Goal: Communication & Community: Answer question/provide support

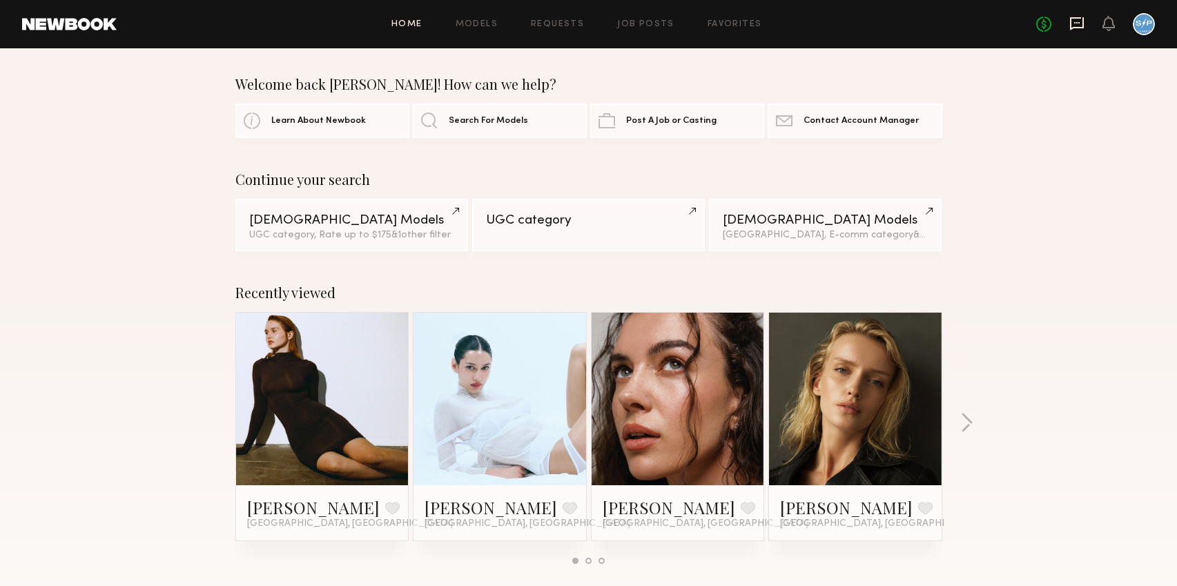
click at [1081, 24] on icon at bounding box center [1076, 23] width 15 height 15
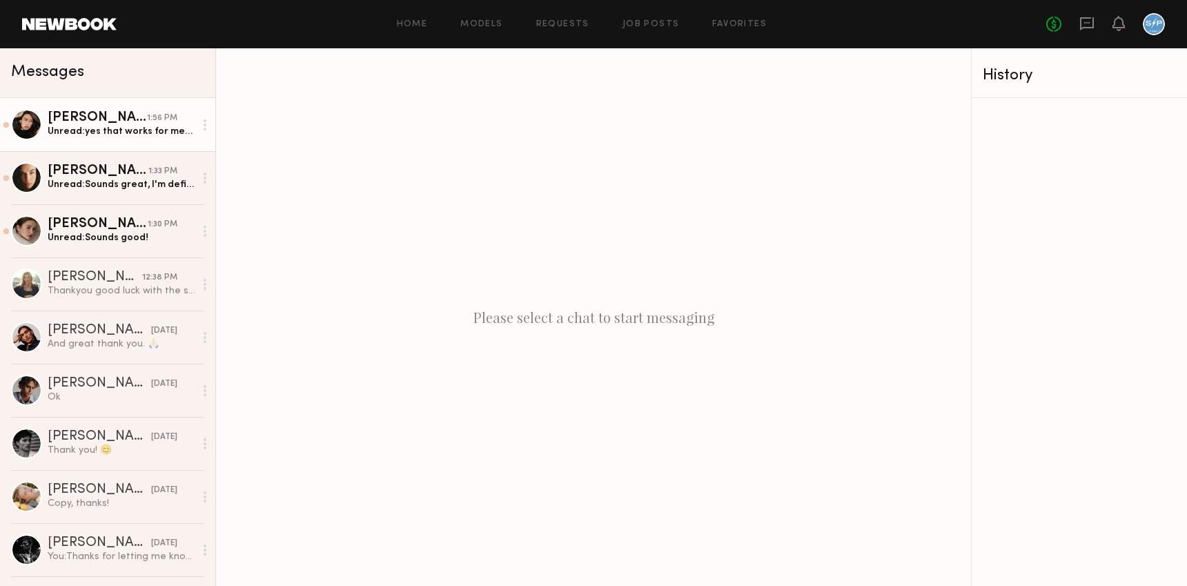
click at [105, 137] on div "Unread: yes that works for me! thank you" at bounding box center [121, 131] width 147 height 13
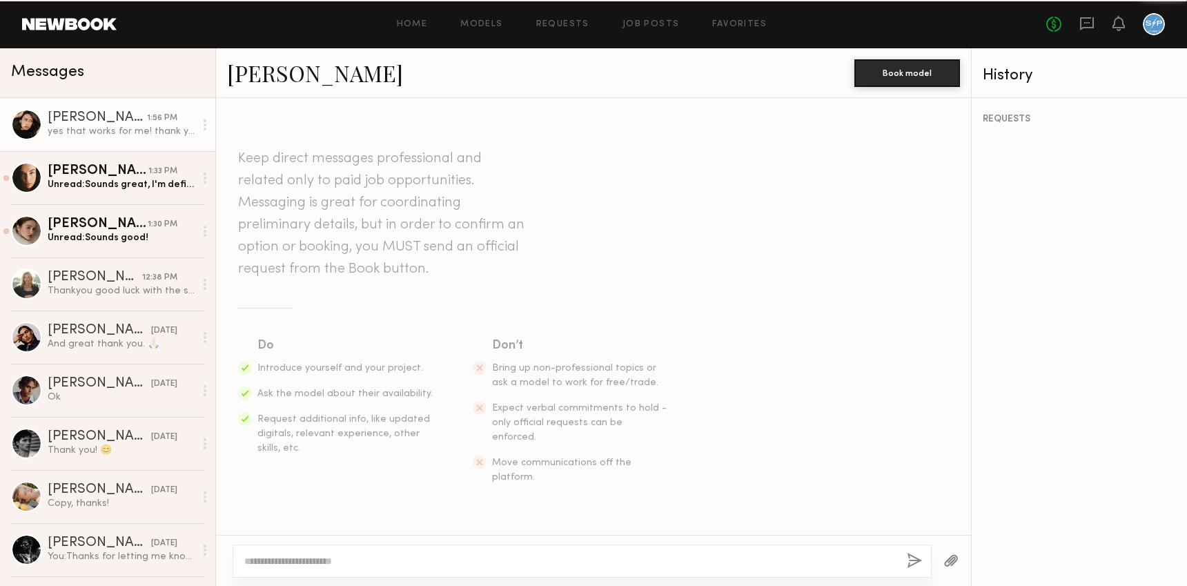
scroll to position [749, 0]
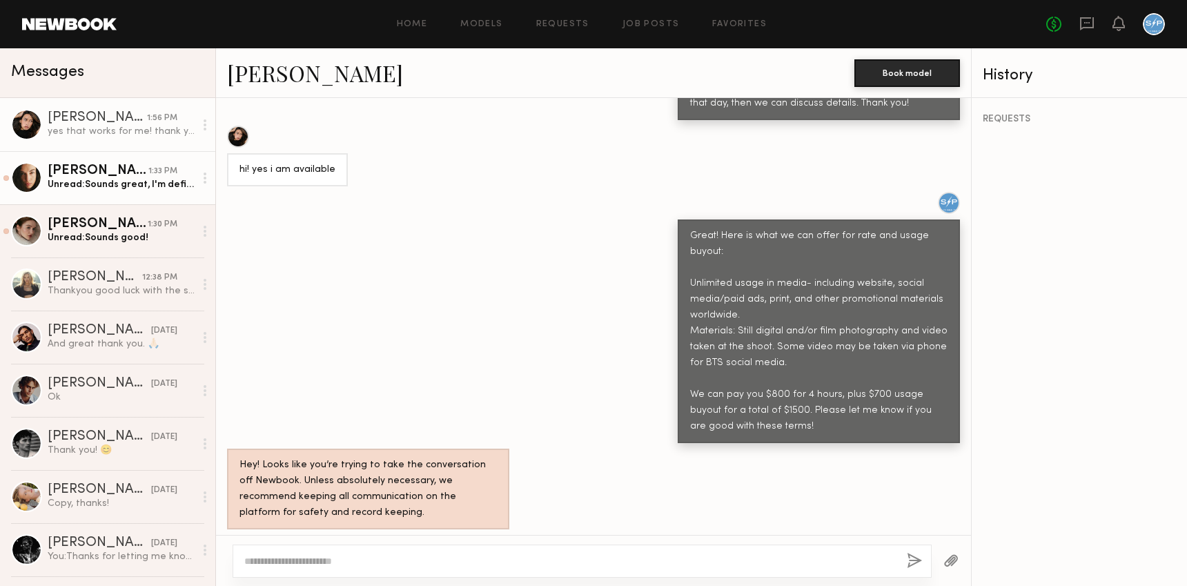
click at [101, 190] on div "Unread: Sounds great, I'm definitely interested :)" at bounding box center [121, 184] width 147 height 13
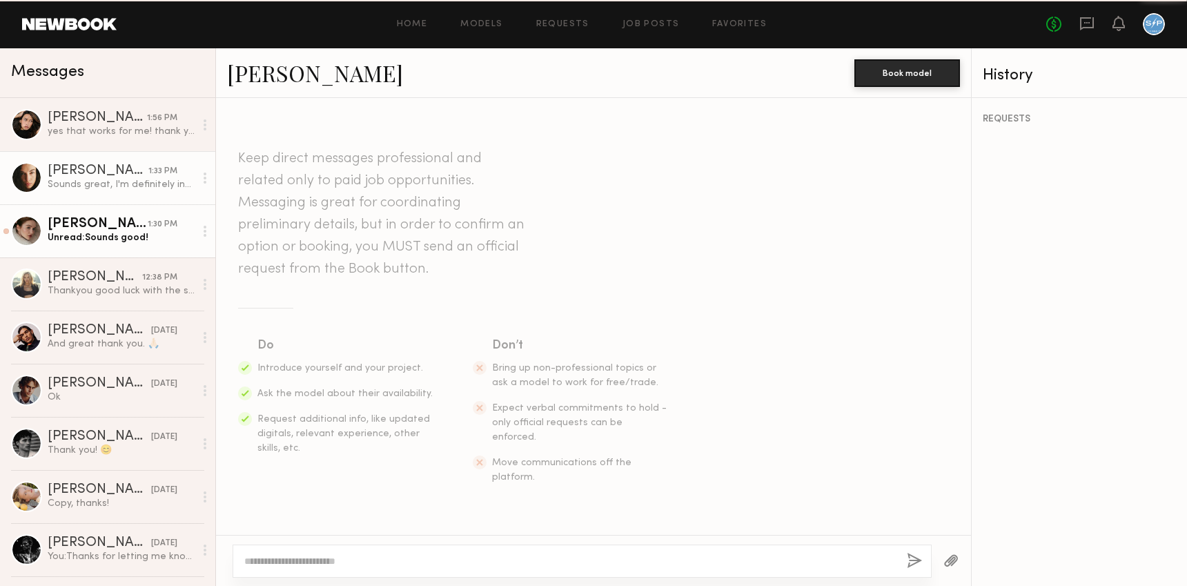
scroll to position [929, 0]
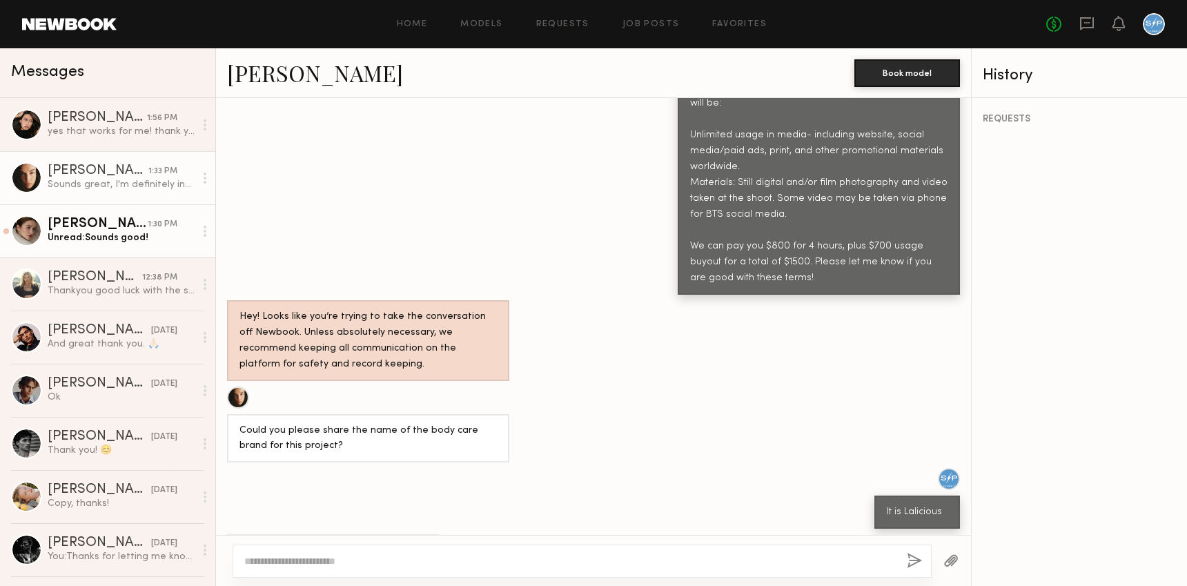
click at [104, 238] on div "Unread: Sounds good!" at bounding box center [121, 237] width 147 height 13
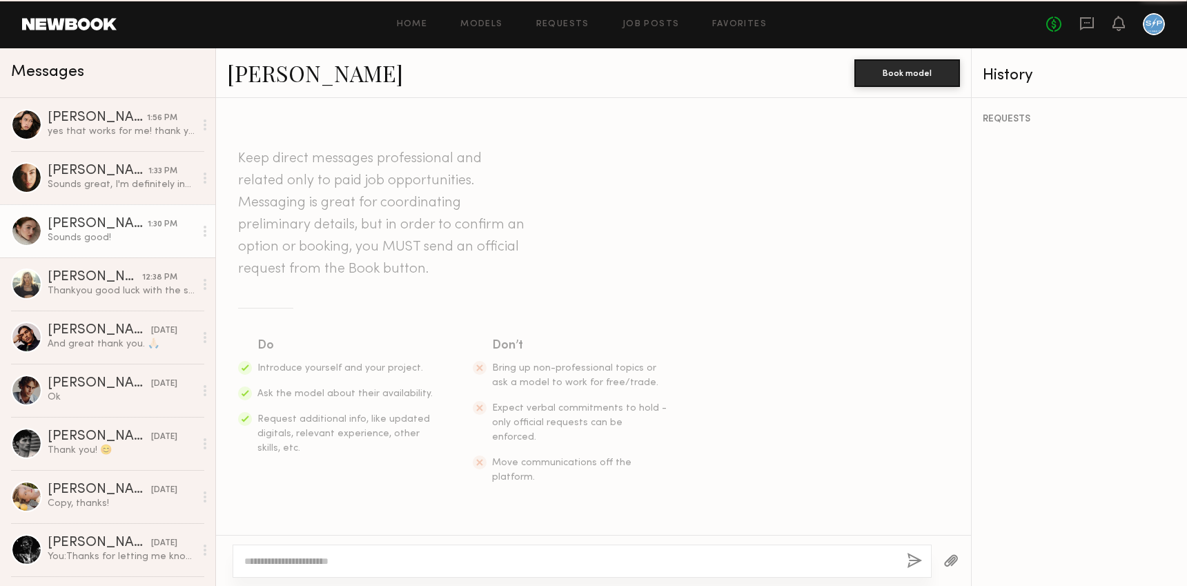
scroll to position [787, 0]
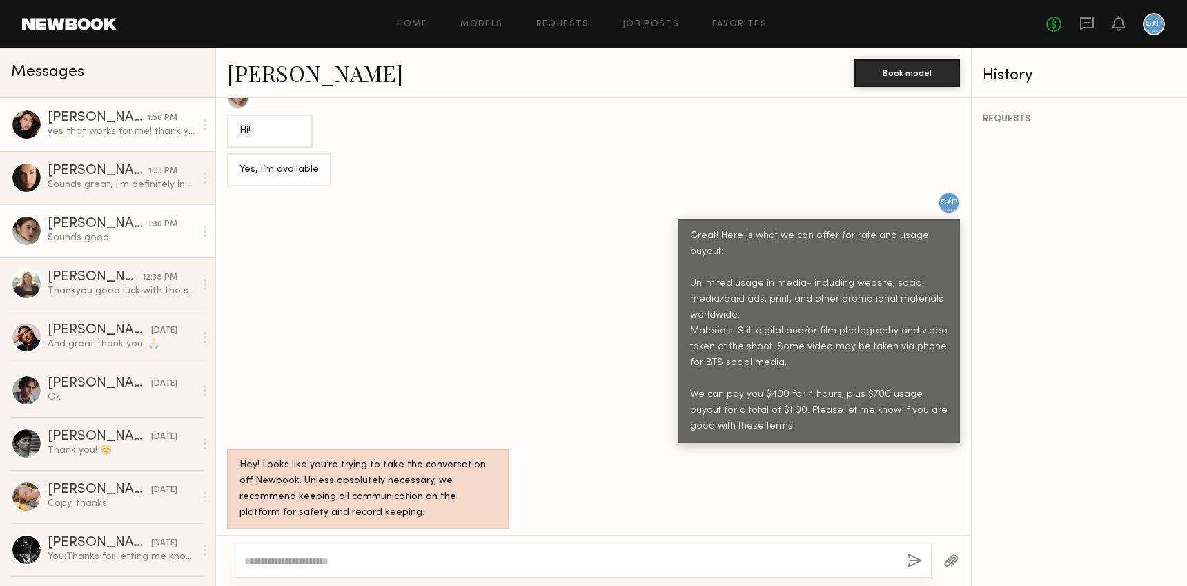
click at [104, 135] on div "yes that works for me! thank you" at bounding box center [121, 131] width 147 height 13
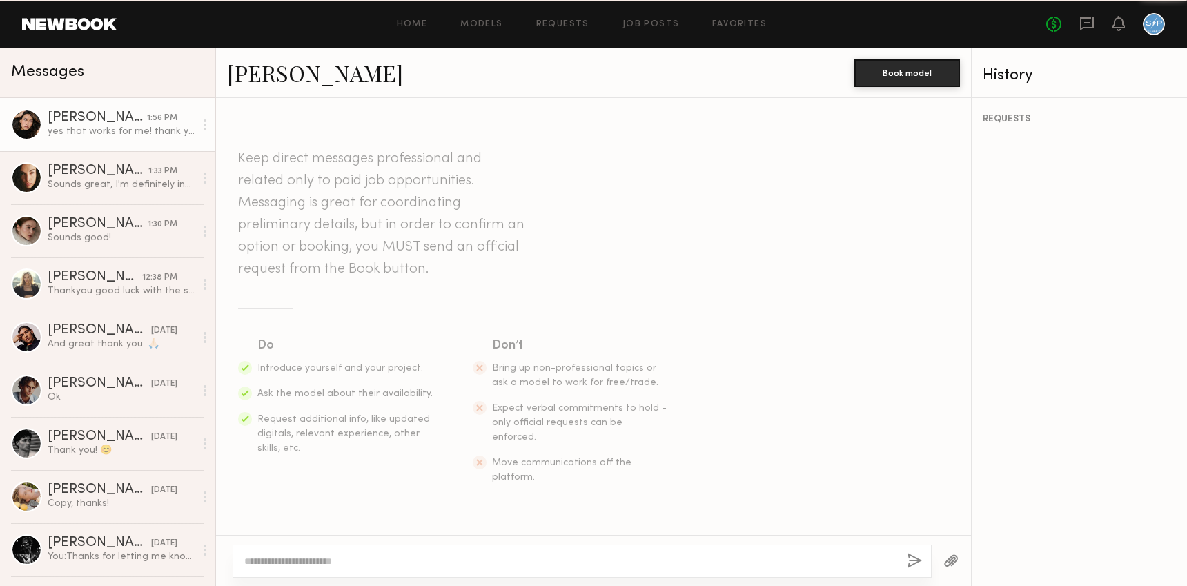
scroll to position [749, 0]
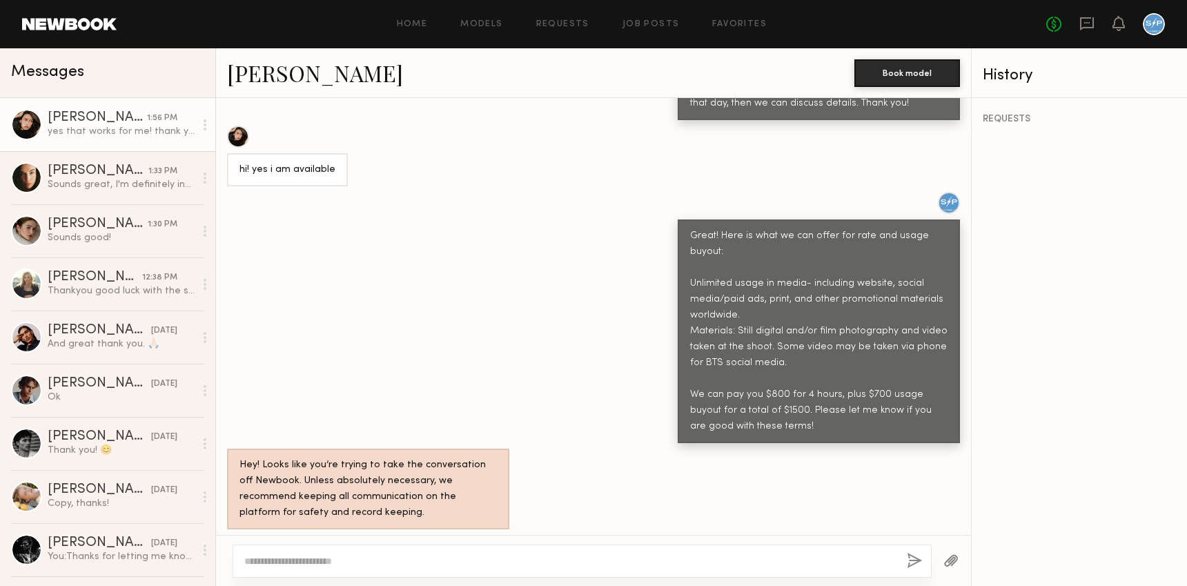
click at [360, 552] on div at bounding box center [582, 561] width 699 height 33
click at [357, 567] on textarea at bounding box center [570, 561] width 652 height 14
click at [426, 560] on textarea "**********" at bounding box center [570, 561] width 652 height 14
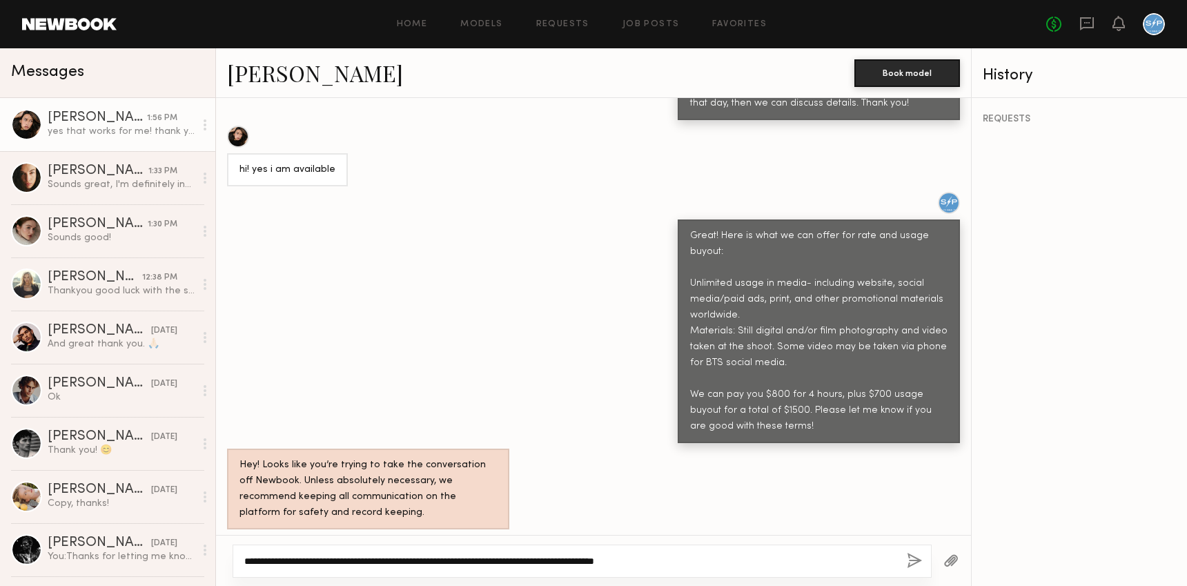
click at [773, 563] on textarea "**********" at bounding box center [570, 561] width 652 height 14
type textarea "**********"
click at [919, 556] on button "button" at bounding box center [914, 561] width 15 height 17
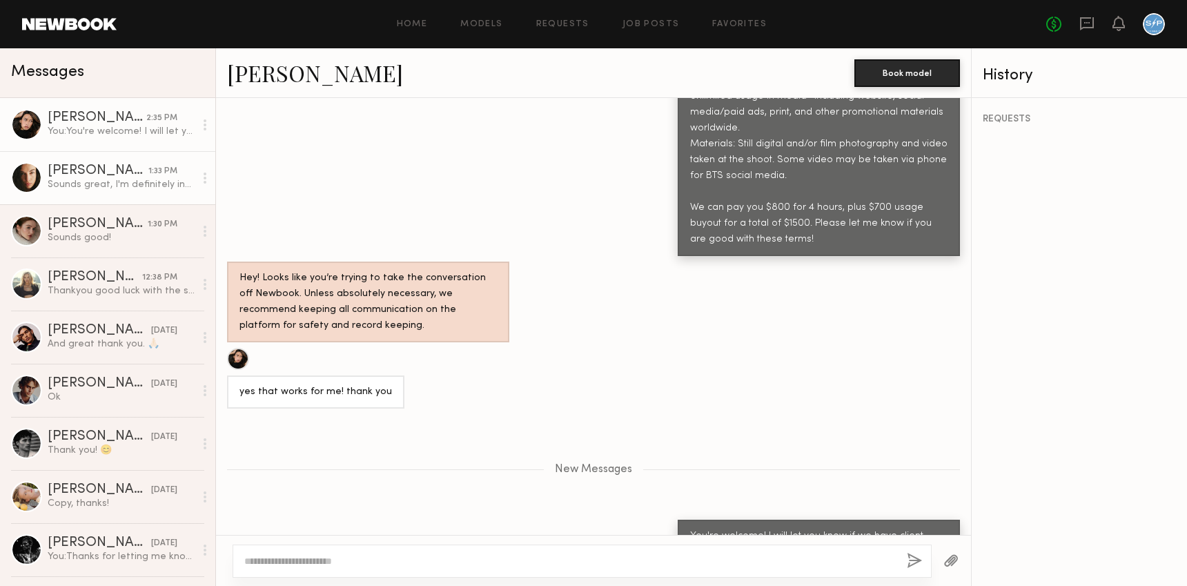
click at [101, 175] on div "Uliana V." at bounding box center [98, 171] width 101 height 14
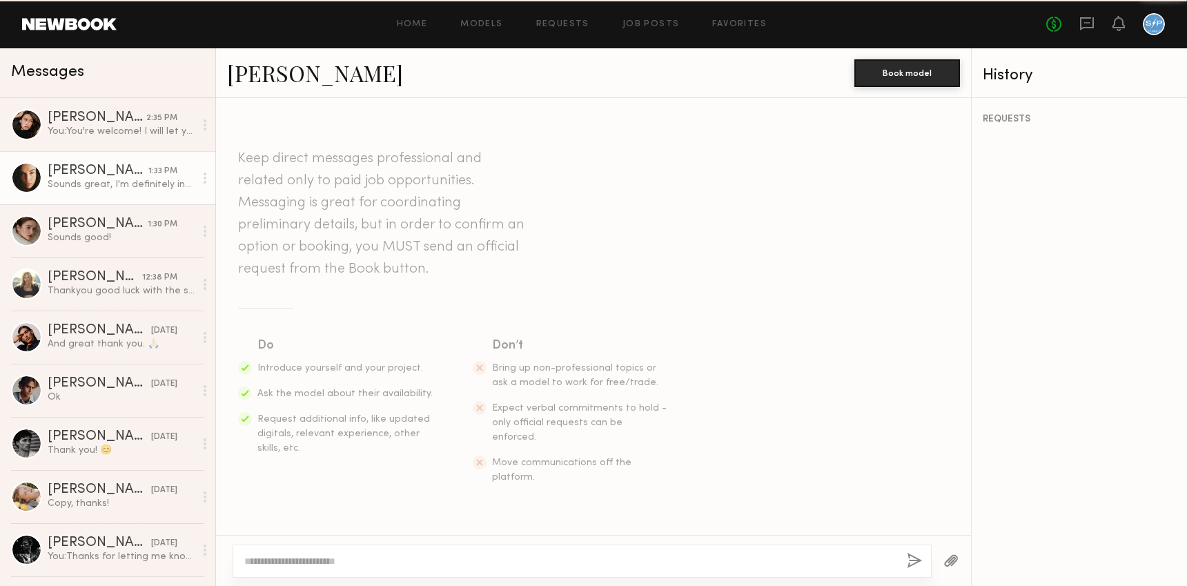
scroll to position [929, 0]
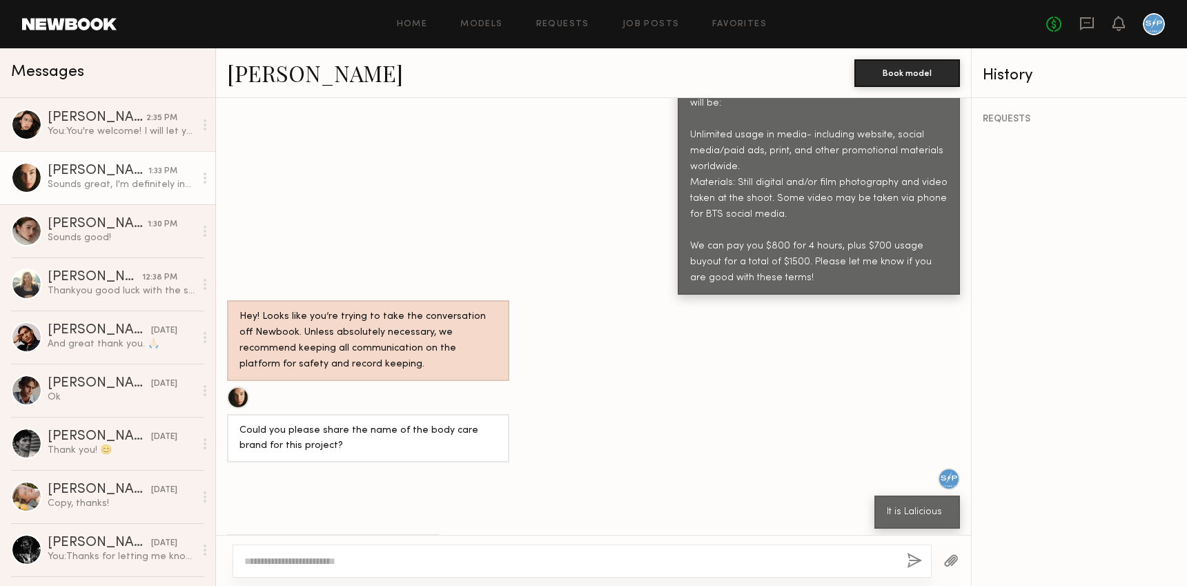
click at [453, 557] on textarea at bounding box center [570, 561] width 652 height 14
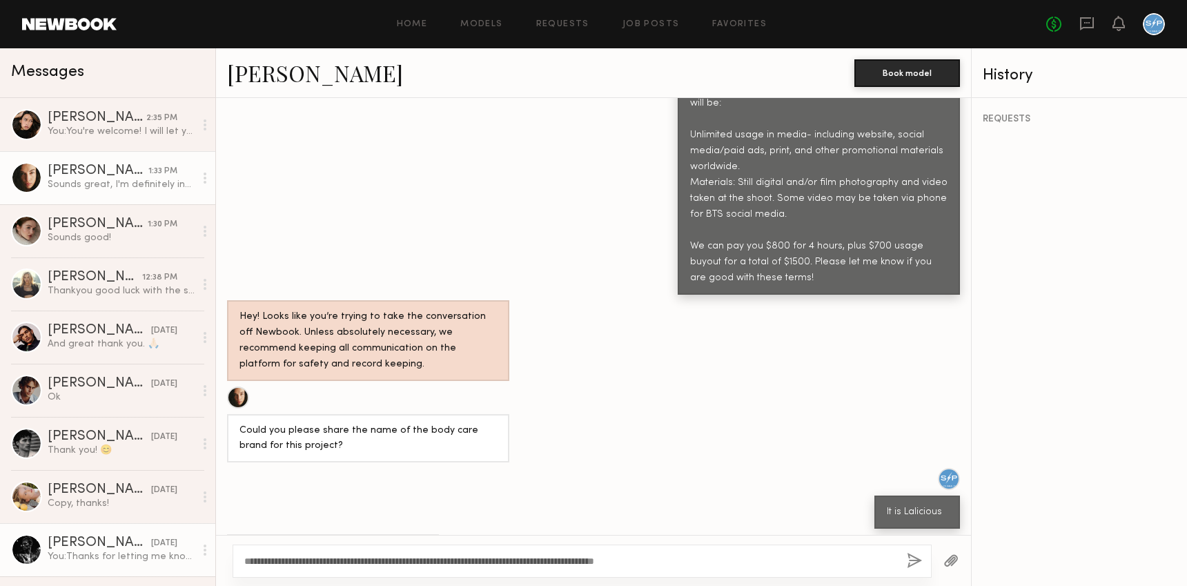
drag, startPoint x: 312, startPoint y: 559, endPoint x: 191, endPoint y: 557, distance: 120.8
click at [191, 557] on div "Messages Xylah S. 2:35 PM You: You're welcome! I will let you know if we have c…" at bounding box center [593, 317] width 1187 height 538
click at [698, 559] on textarea "**********" at bounding box center [570, 561] width 652 height 14
click at [502, 558] on textarea "**********" at bounding box center [570, 561] width 652 height 14
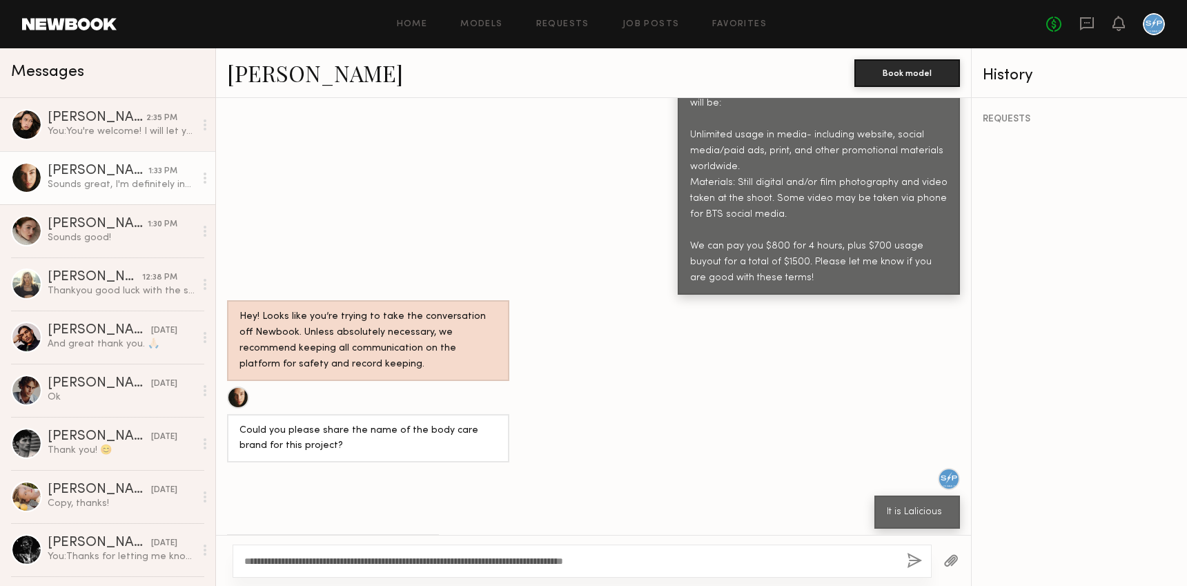
click at [502, 558] on textarea "**********" at bounding box center [570, 561] width 652 height 14
click at [698, 563] on textarea "**********" at bounding box center [570, 561] width 652 height 14
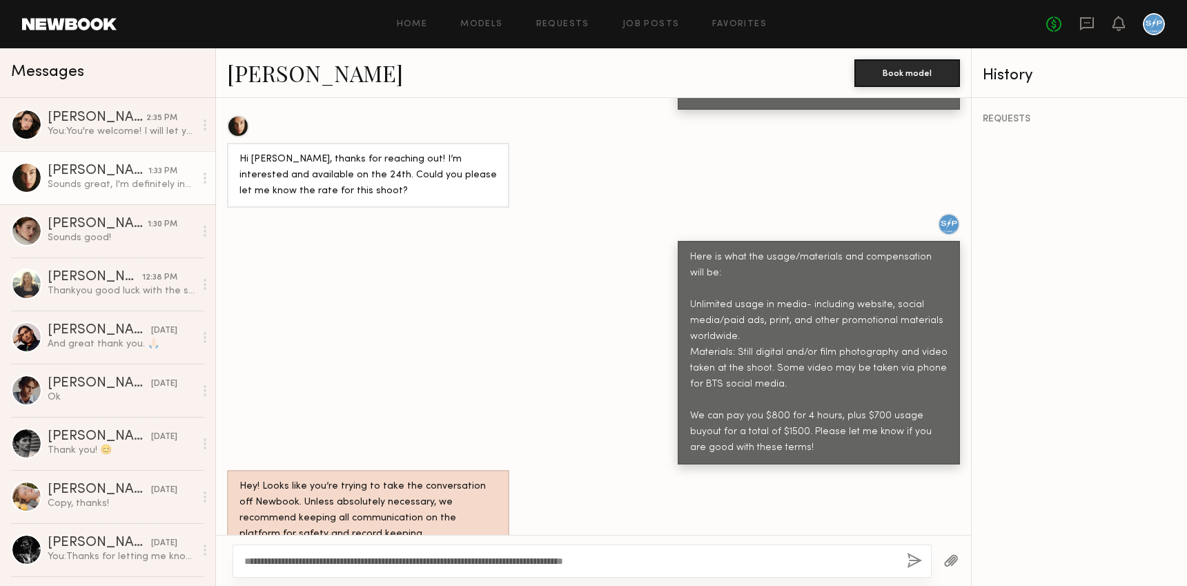
scroll to position [761, 0]
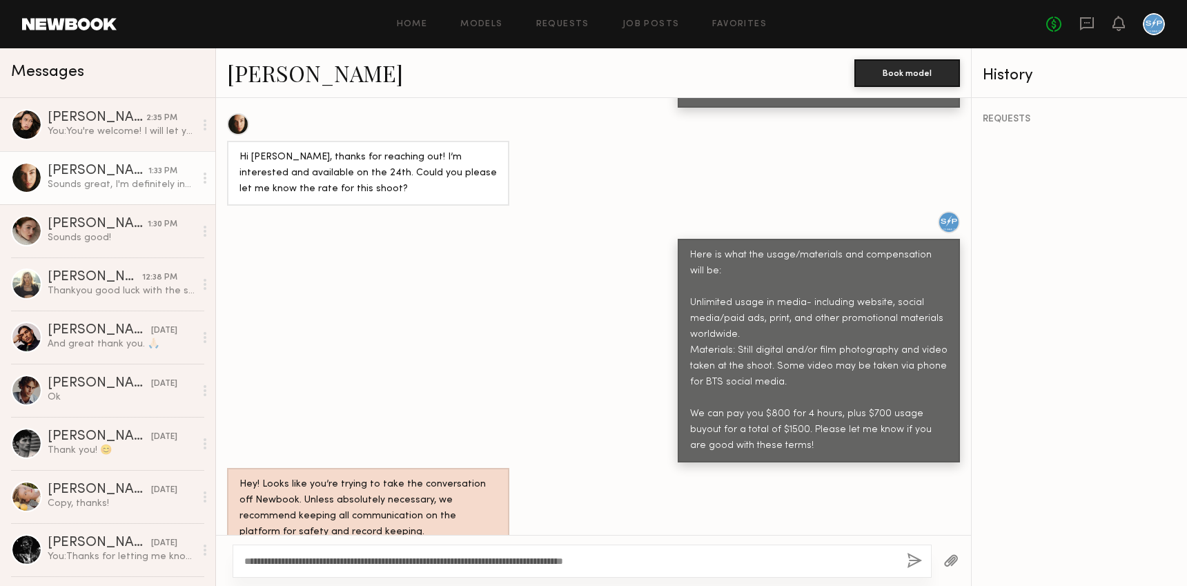
click at [647, 558] on textarea "**********" at bounding box center [570, 561] width 652 height 14
click at [592, 565] on textarea "**********" at bounding box center [570, 561] width 652 height 14
click at [739, 566] on textarea "**********" at bounding box center [570, 561] width 652 height 14
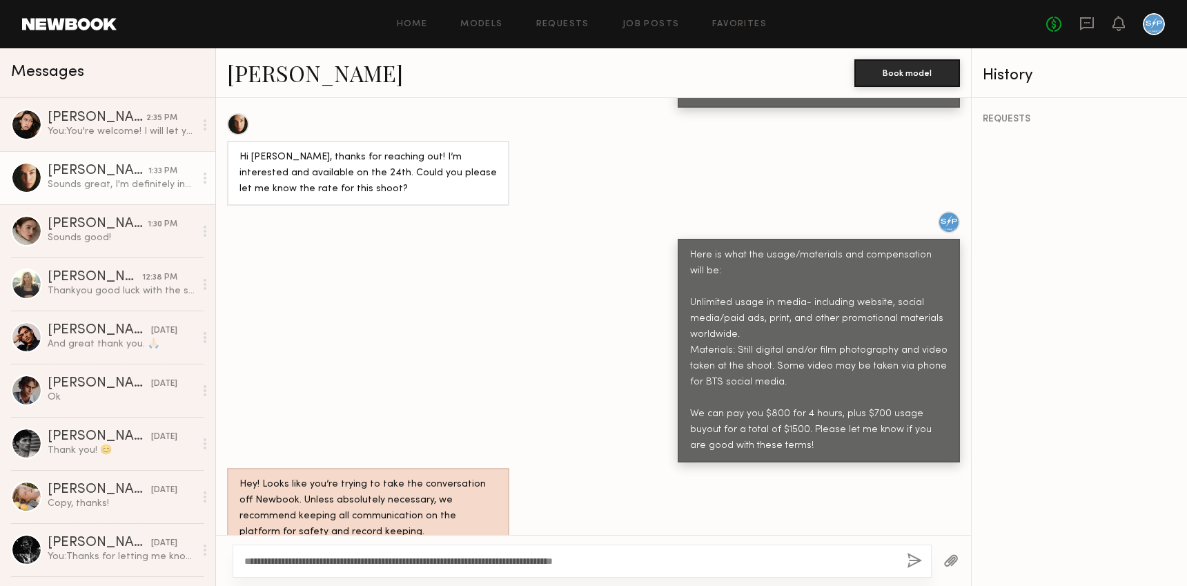
type textarea "**********"
click at [907, 559] on button "button" at bounding box center [914, 561] width 15 height 17
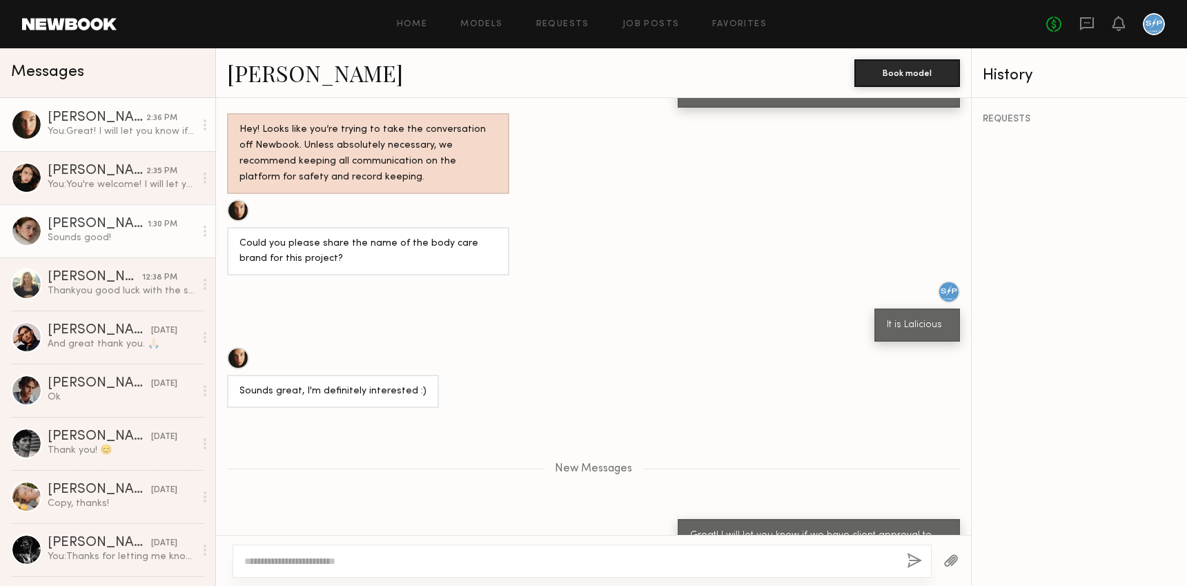
click at [112, 229] on div "Olga N." at bounding box center [98, 224] width 100 height 14
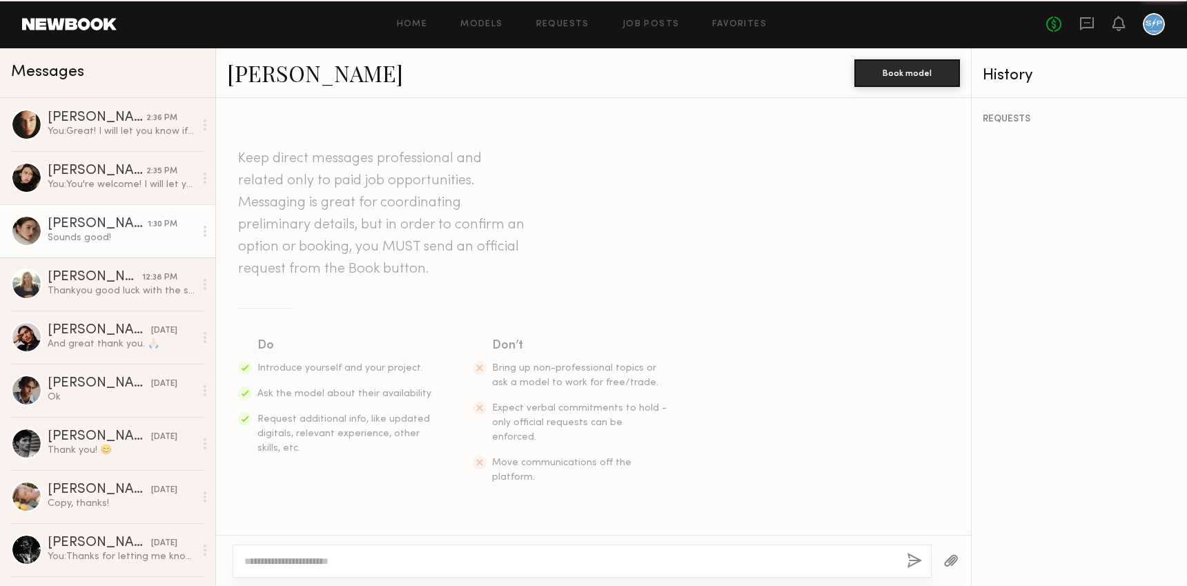
scroll to position [787, 0]
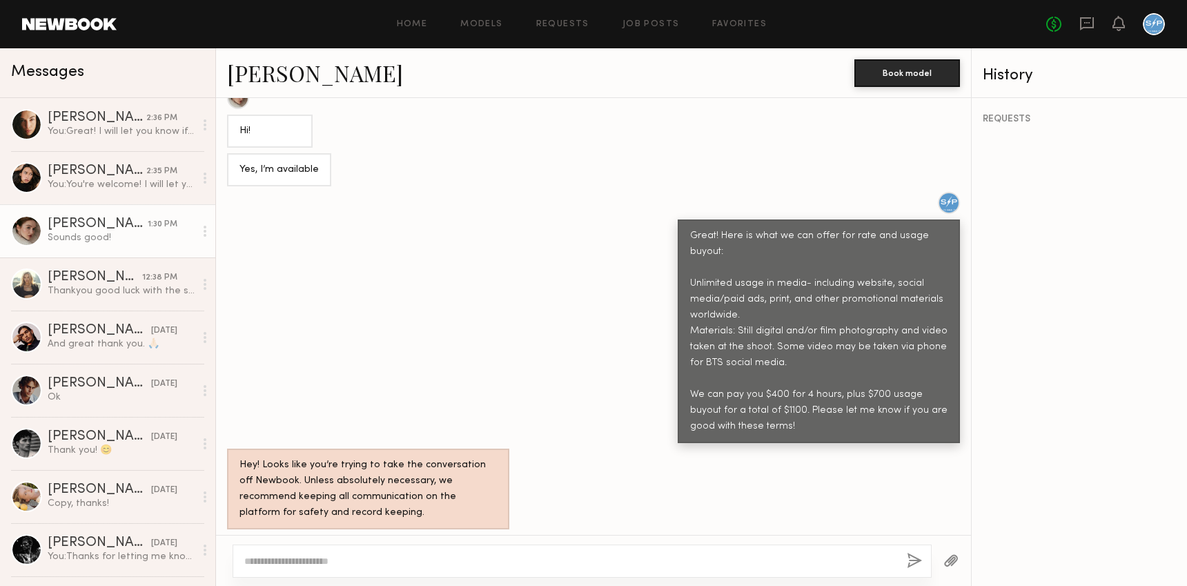
click at [470, 562] on textarea at bounding box center [570, 561] width 652 height 14
type textarea "**********"
click at [916, 559] on button "button" at bounding box center [914, 561] width 15 height 17
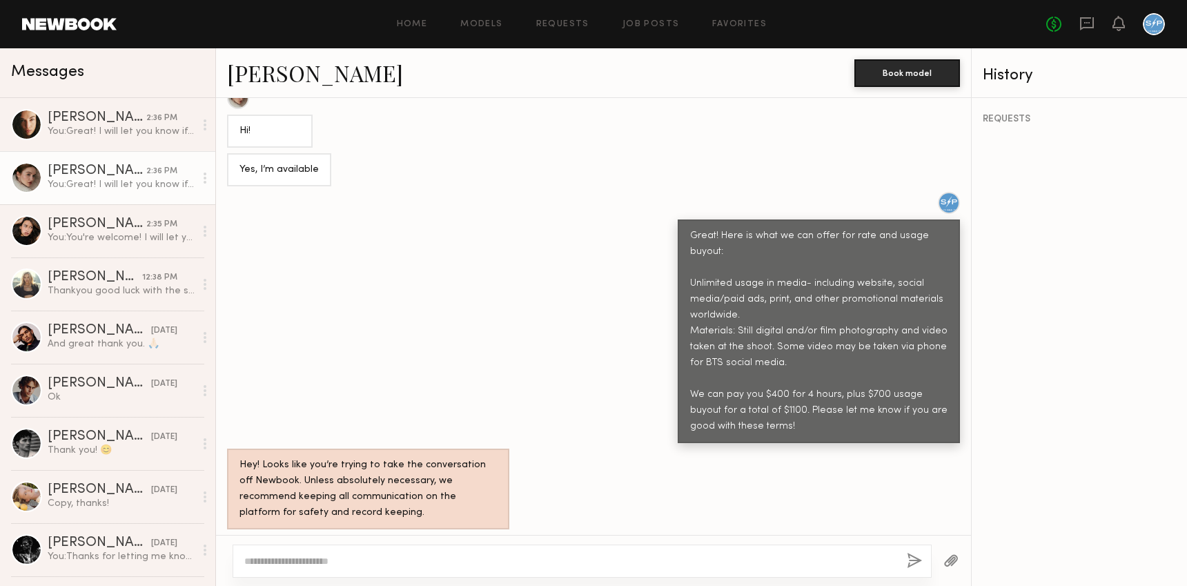
scroll to position [975, 0]
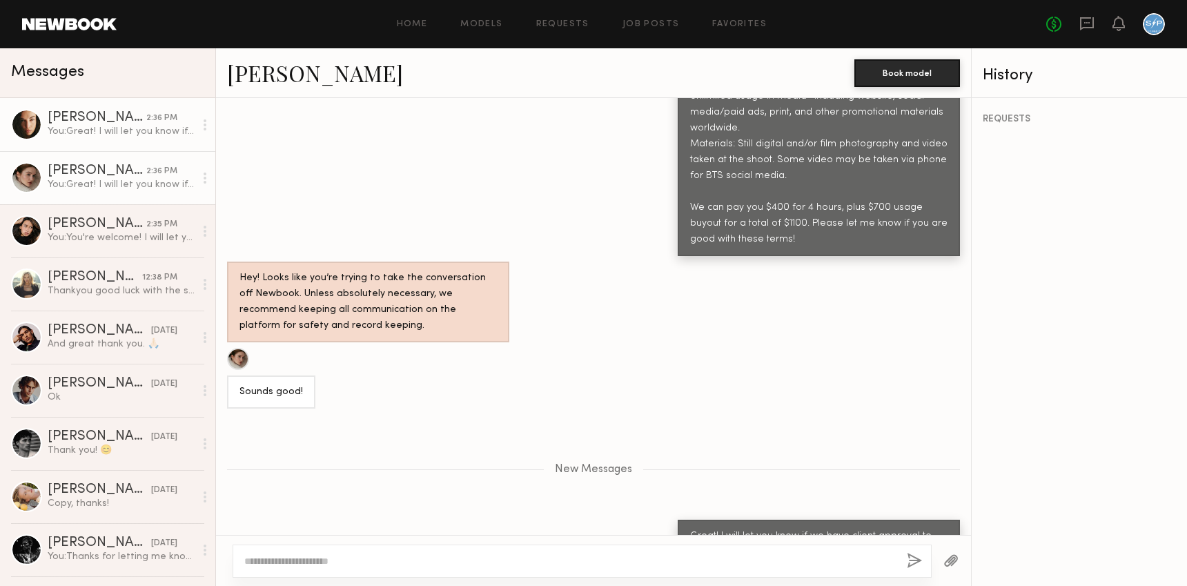
click at [107, 112] on div "Uliana V." at bounding box center [97, 118] width 99 height 14
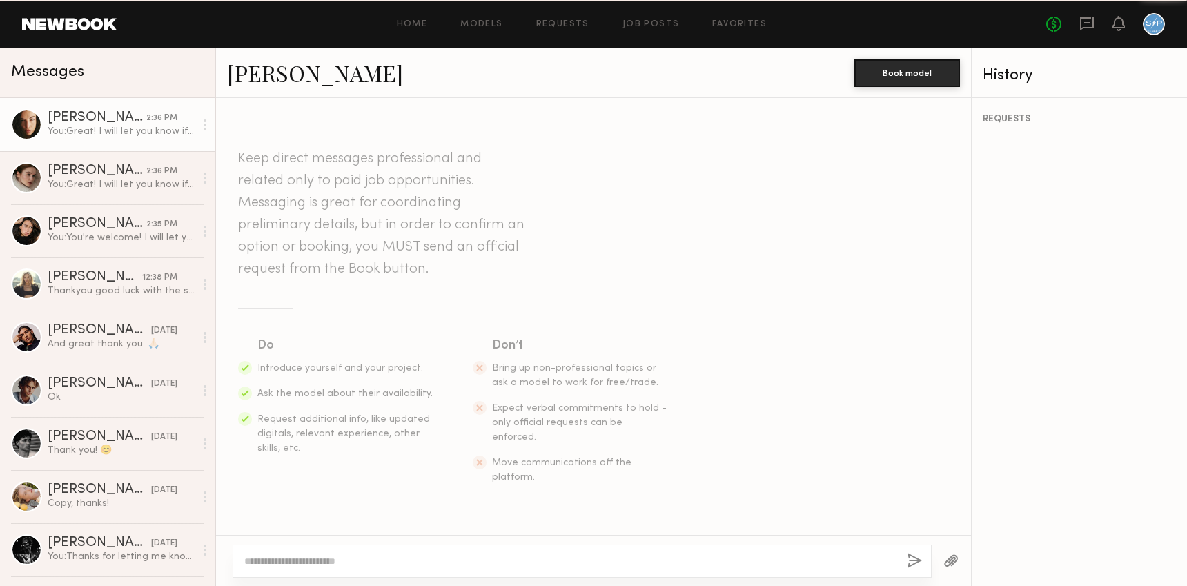
scroll to position [1011, 0]
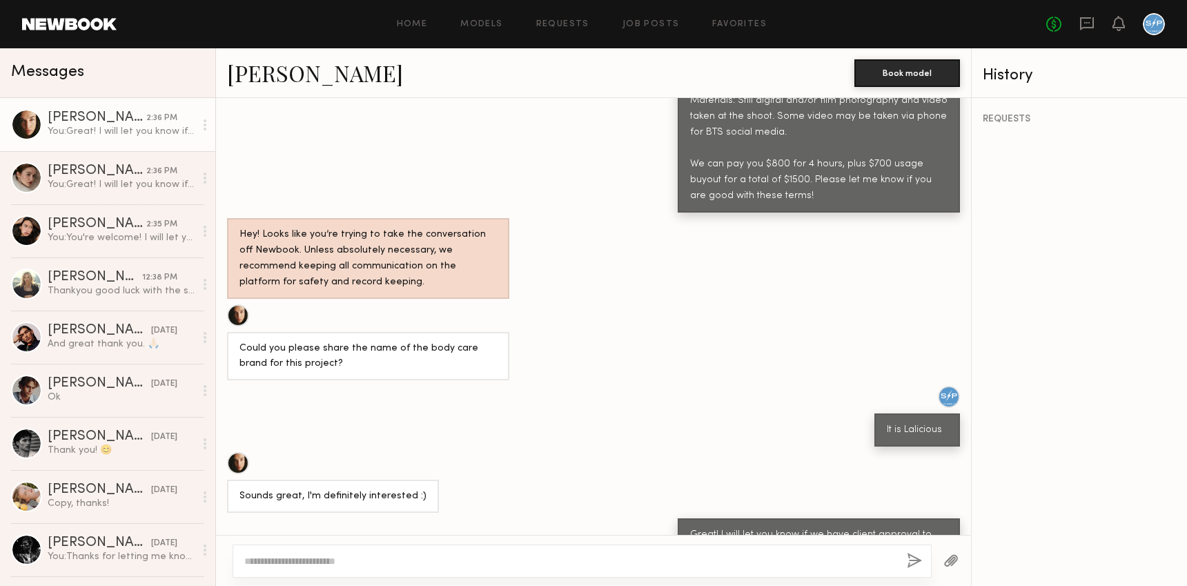
click at [274, 75] on link "Uliana V." at bounding box center [315, 73] width 176 height 30
click at [108, 165] on div "Olga N." at bounding box center [97, 171] width 99 height 14
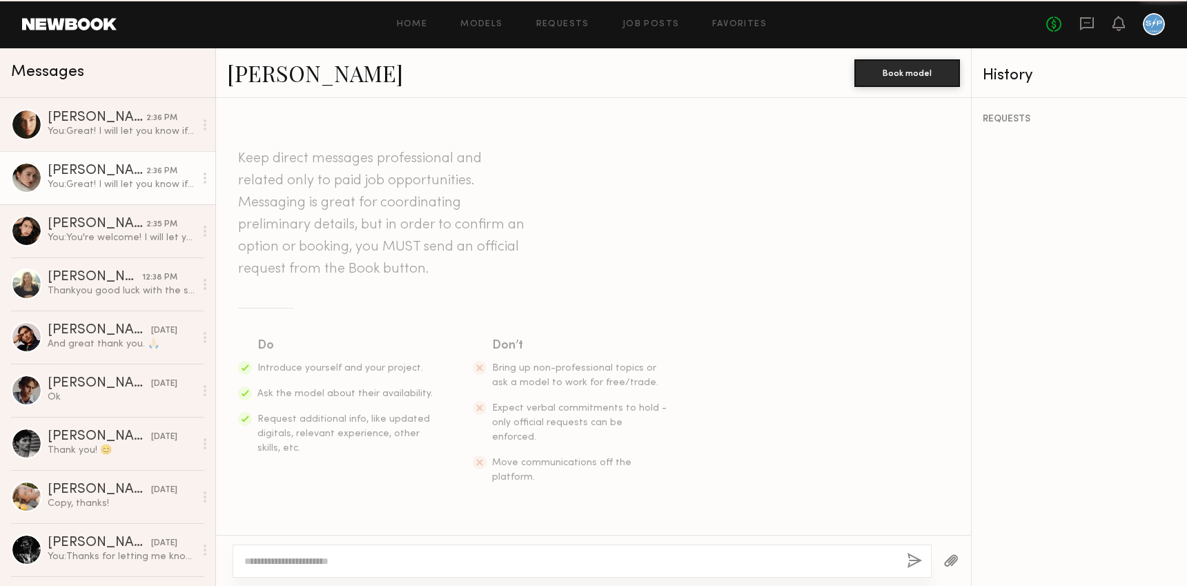
scroll to position [936, 0]
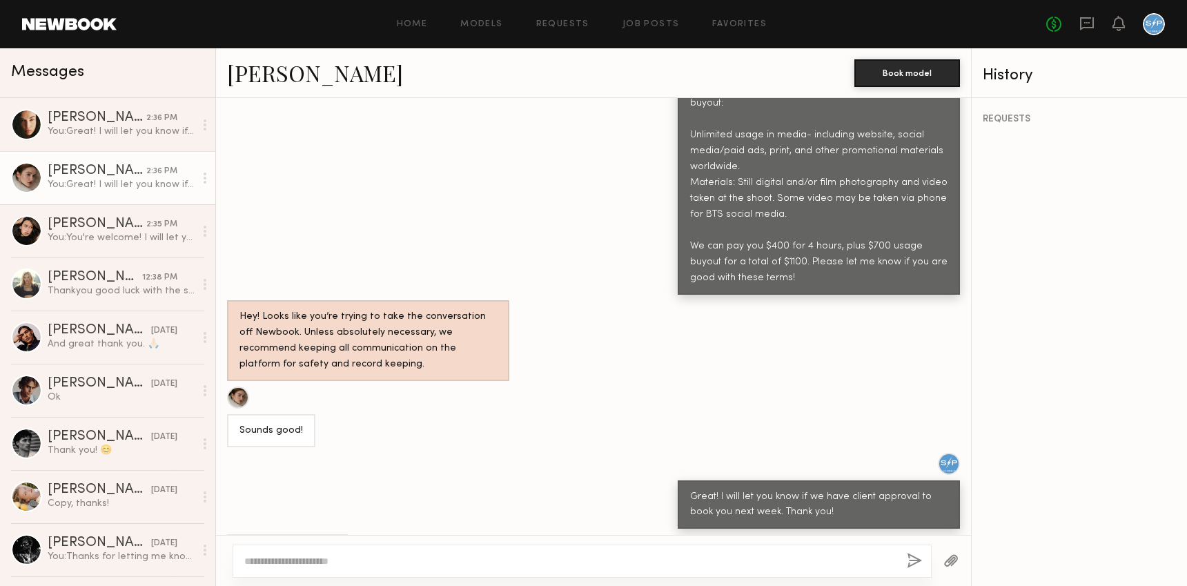
click at [276, 79] on link "Olga N." at bounding box center [315, 73] width 176 height 30
click at [81, 241] on div "You: You're welcome! I will let you know if we have client approval to book you…" at bounding box center [121, 237] width 147 height 13
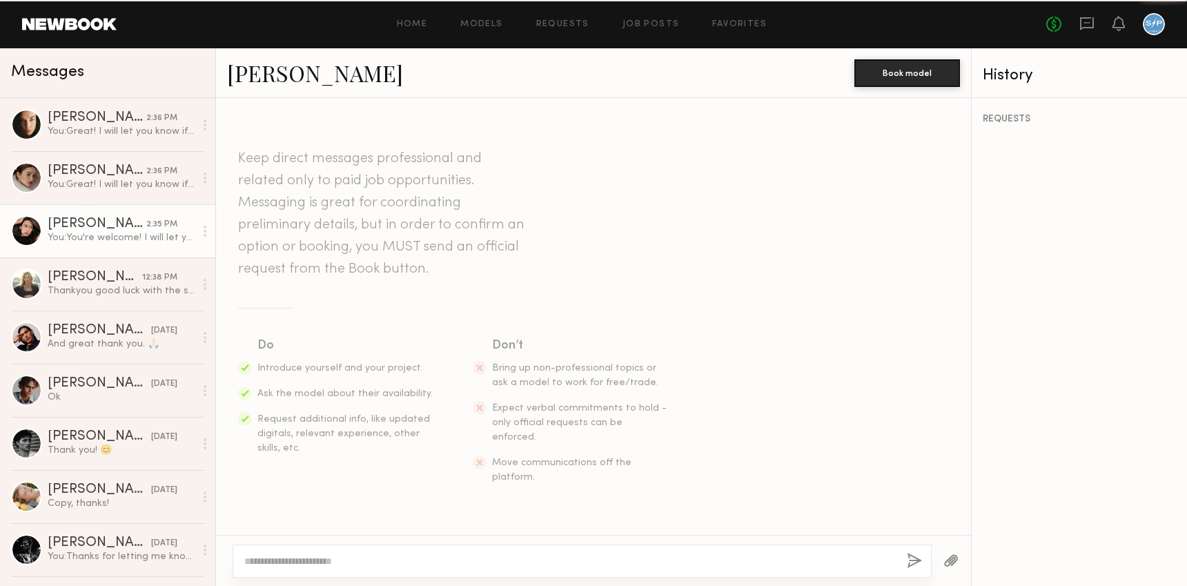
scroll to position [831, 0]
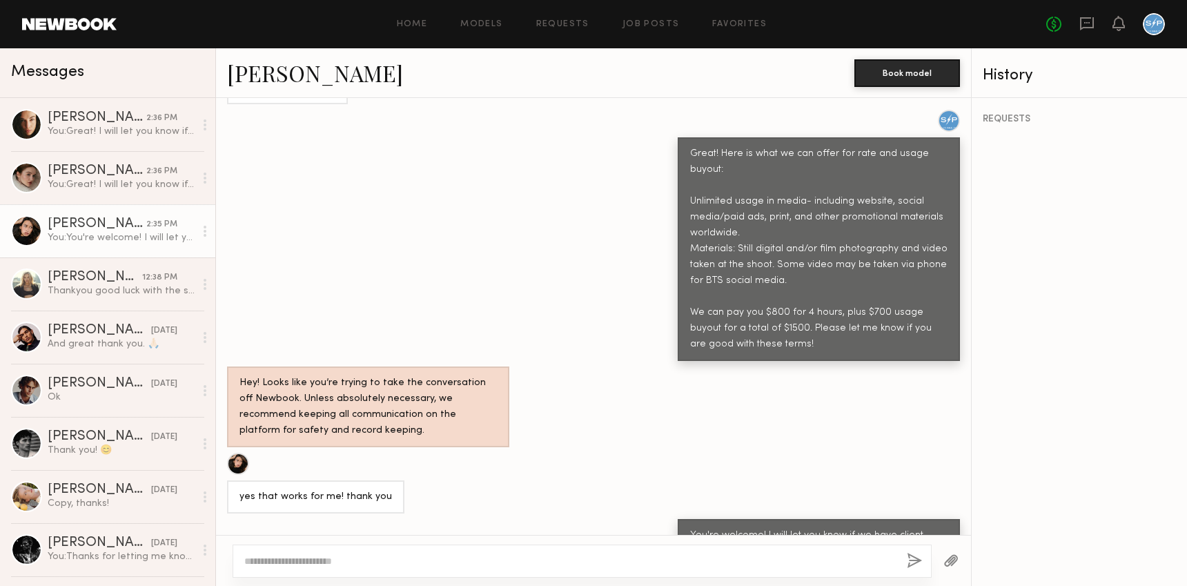
click at [286, 81] on link "Xylah S." at bounding box center [315, 73] width 176 height 30
click at [99, 137] on div "You: Great! I will let you know if we have client approval to book you next wee…" at bounding box center [121, 131] width 147 height 13
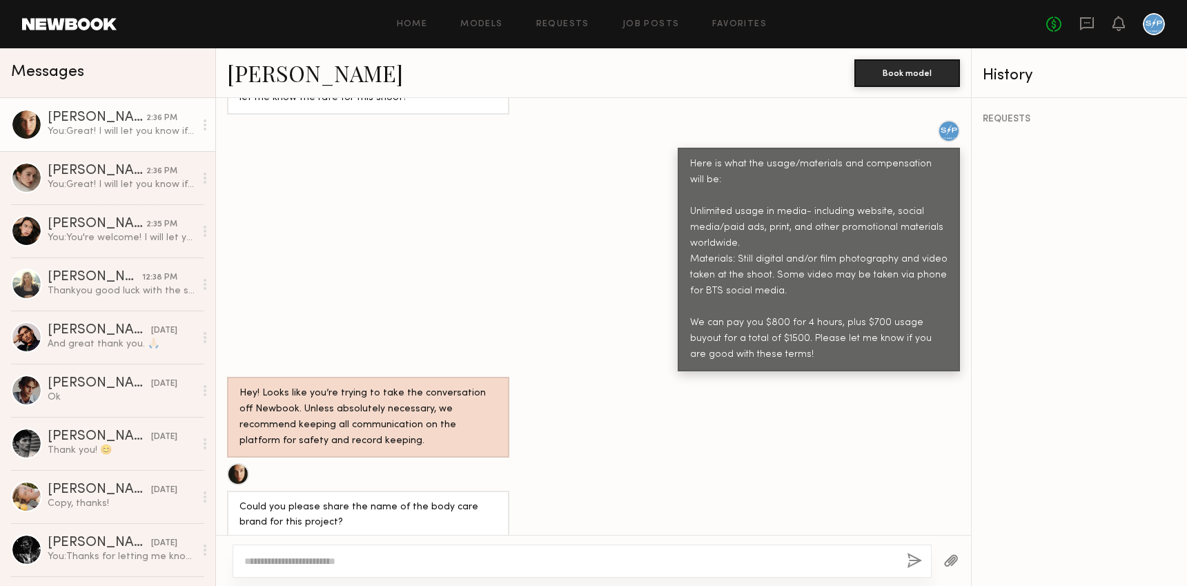
scroll to position [852, 0]
click at [110, 182] on div "You: Great! I will let you know if we have client approval to book you next wee…" at bounding box center [121, 184] width 147 height 13
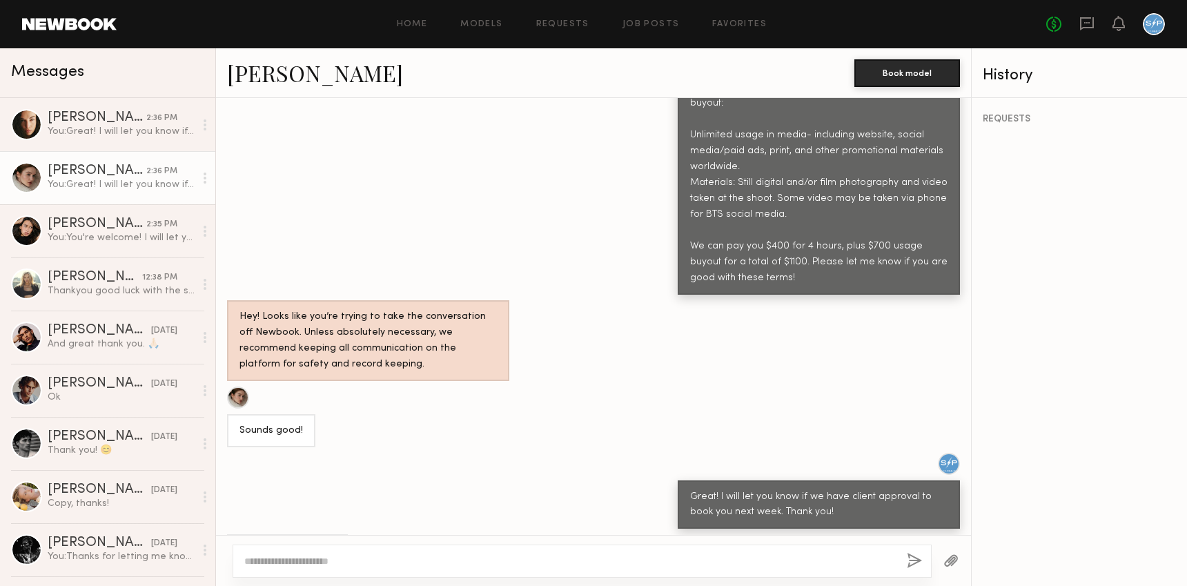
scroll to position [913, 0]
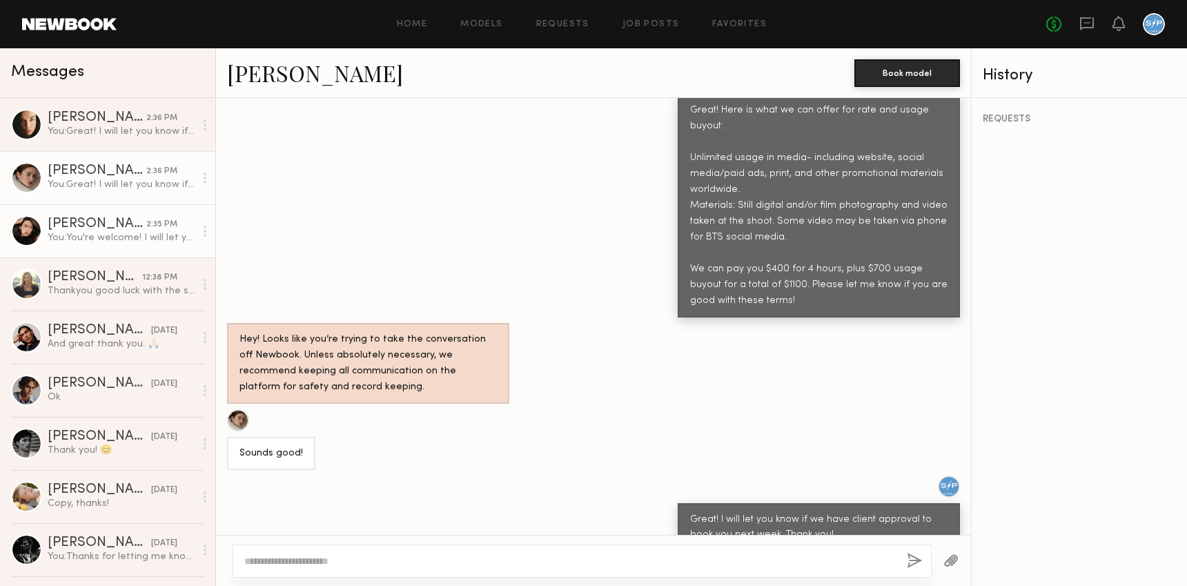
click at [91, 229] on div "Xylah S." at bounding box center [97, 224] width 99 height 14
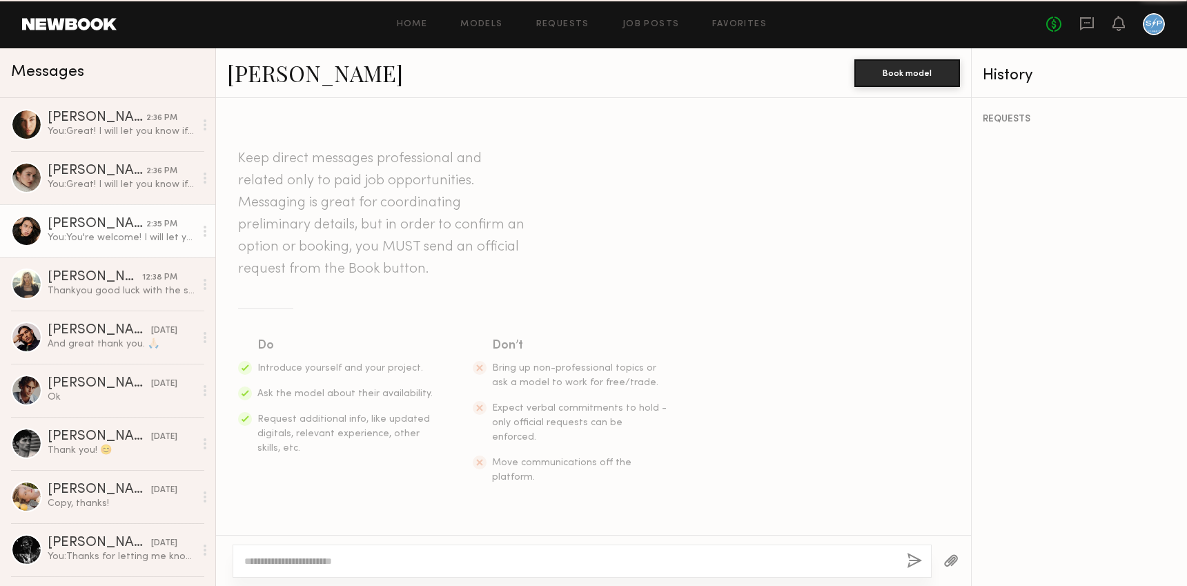
scroll to position [831, 0]
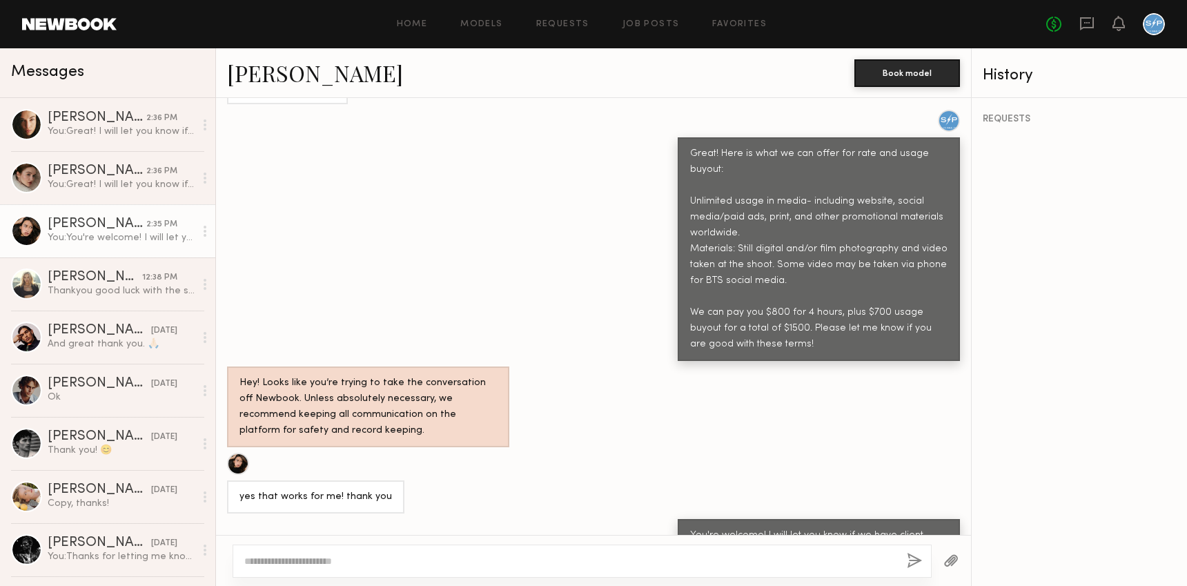
click at [534, 567] on textarea at bounding box center [570, 561] width 652 height 14
click at [346, 558] on textarea "**********" at bounding box center [570, 561] width 652 height 14
type textarea "**********"
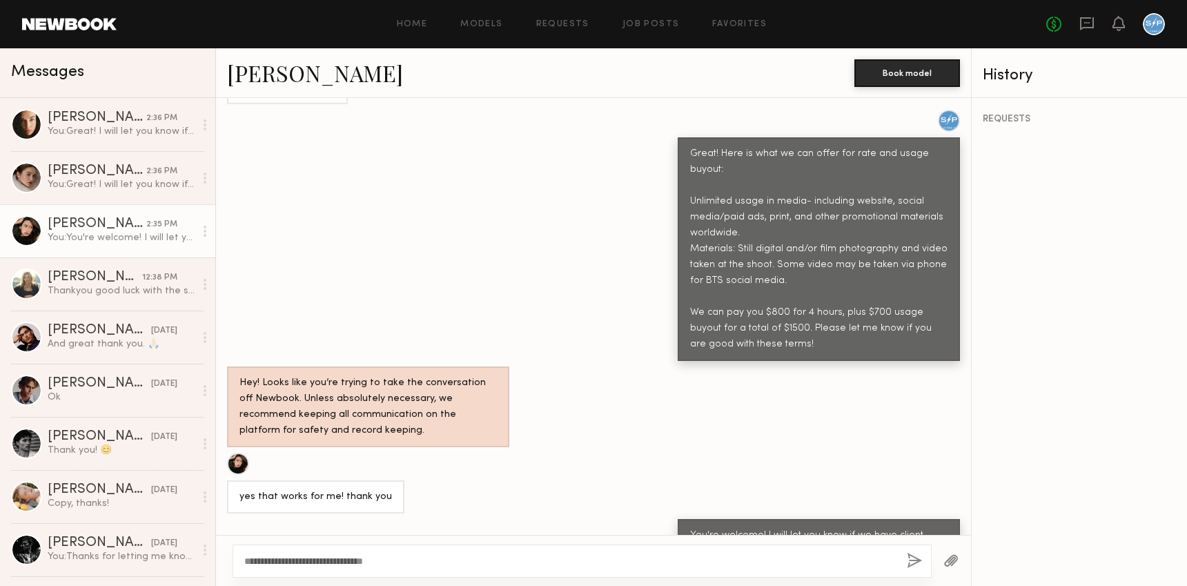
click at [914, 562] on button "button" at bounding box center [914, 561] width 15 height 17
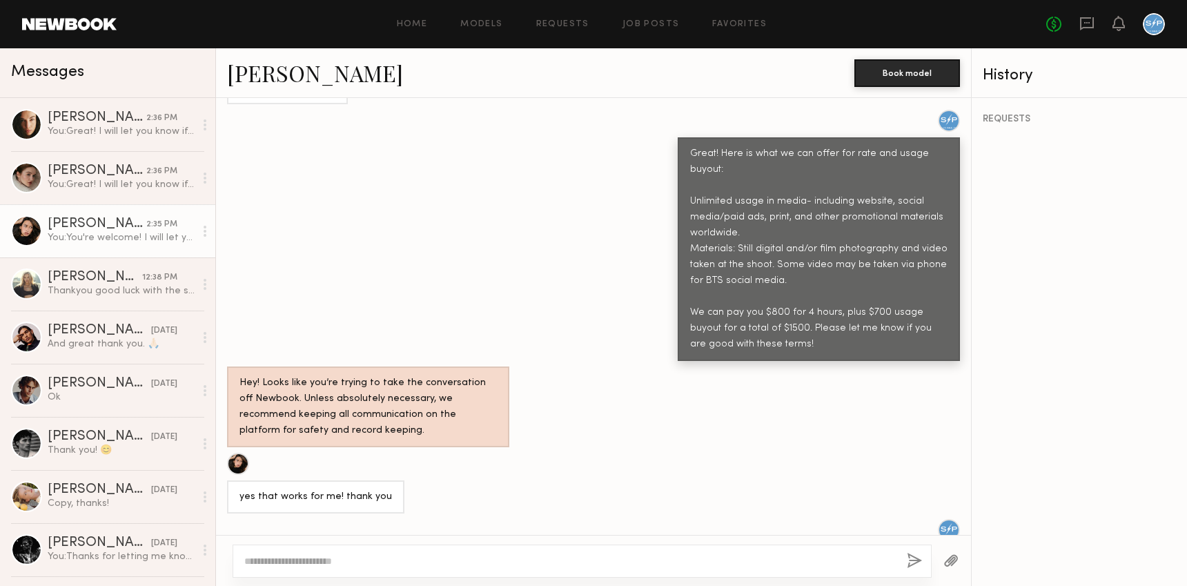
scroll to position [897, 0]
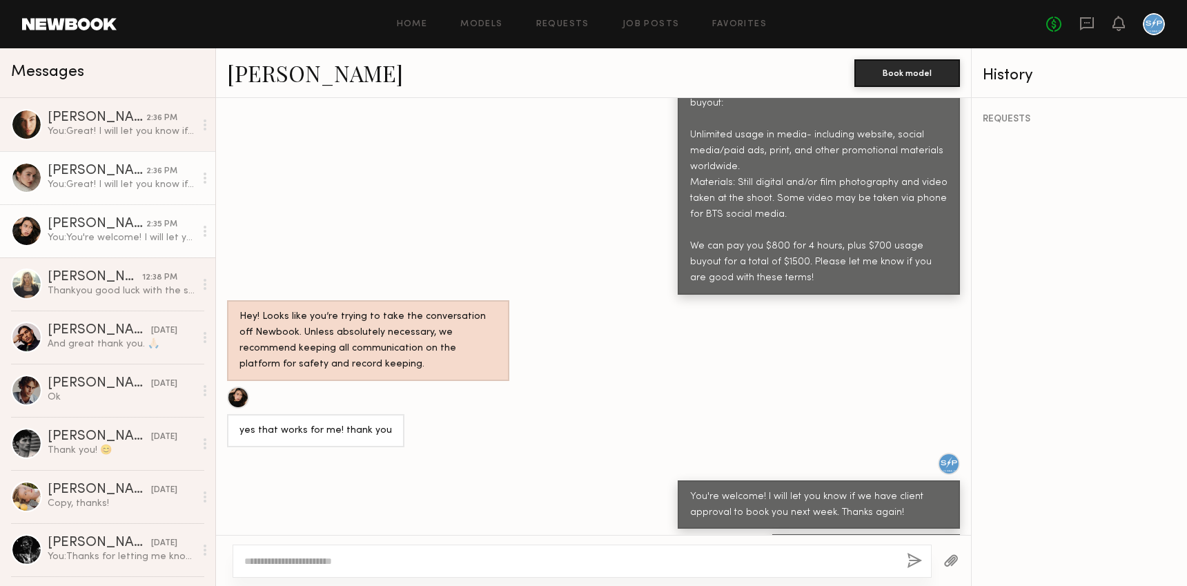
click at [111, 177] on div "Olga N." at bounding box center [97, 171] width 99 height 14
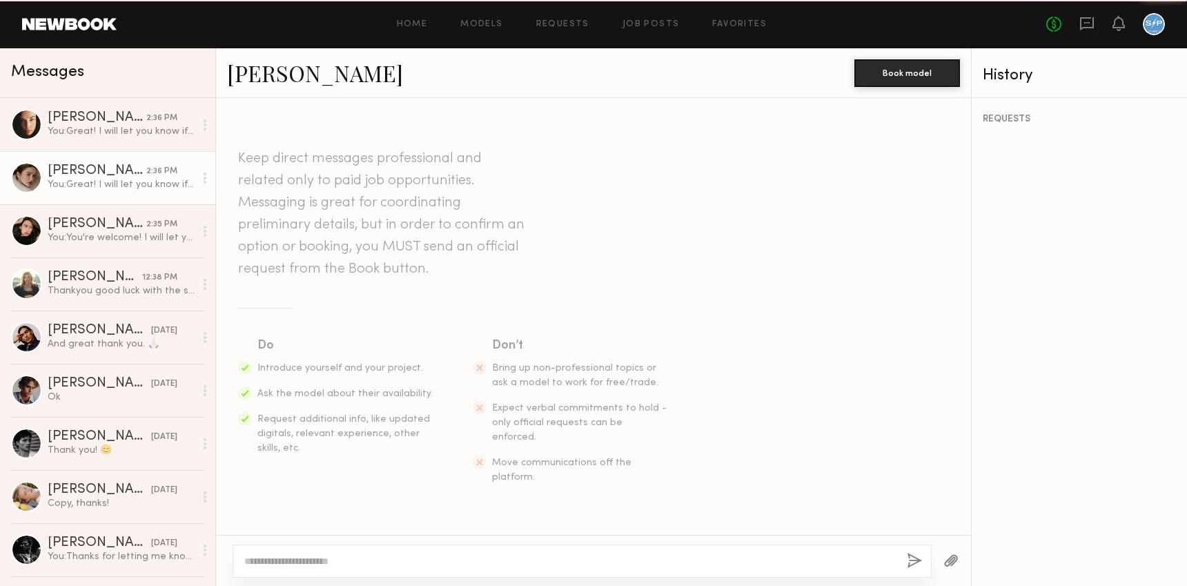
scroll to position [936, 0]
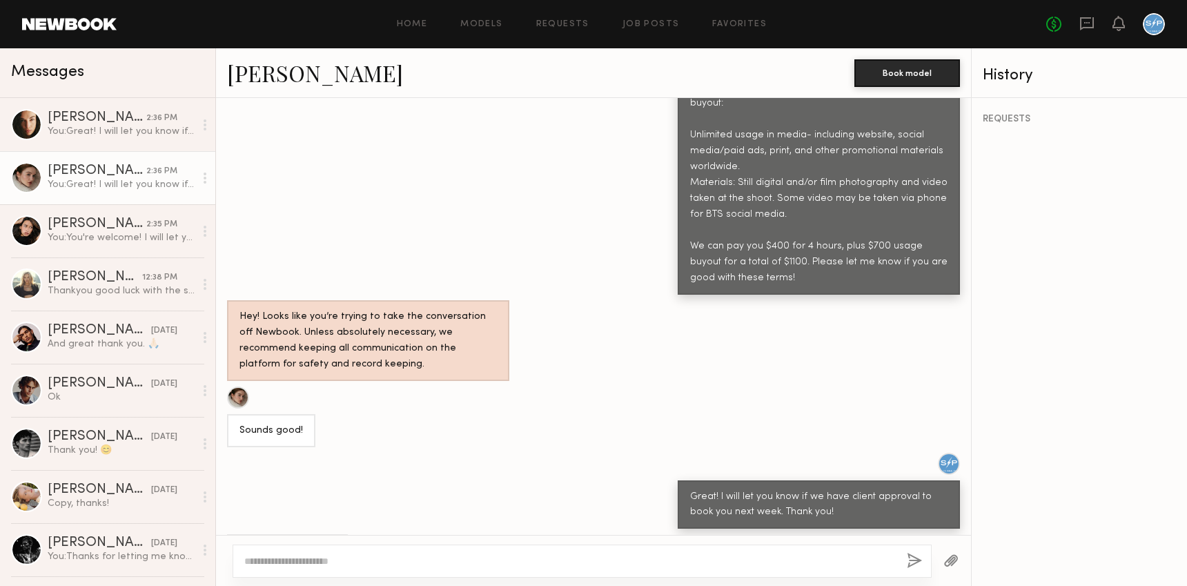
click at [566, 562] on textarea at bounding box center [570, 561] width 652 height 14
click at [398, 558] on textarea "**********" at bounding box center [570, 561] width 652 height 14
type textarea "**********"
click at [914, 556] on button "button" at bounding box center [914, 561] width 15 height 17
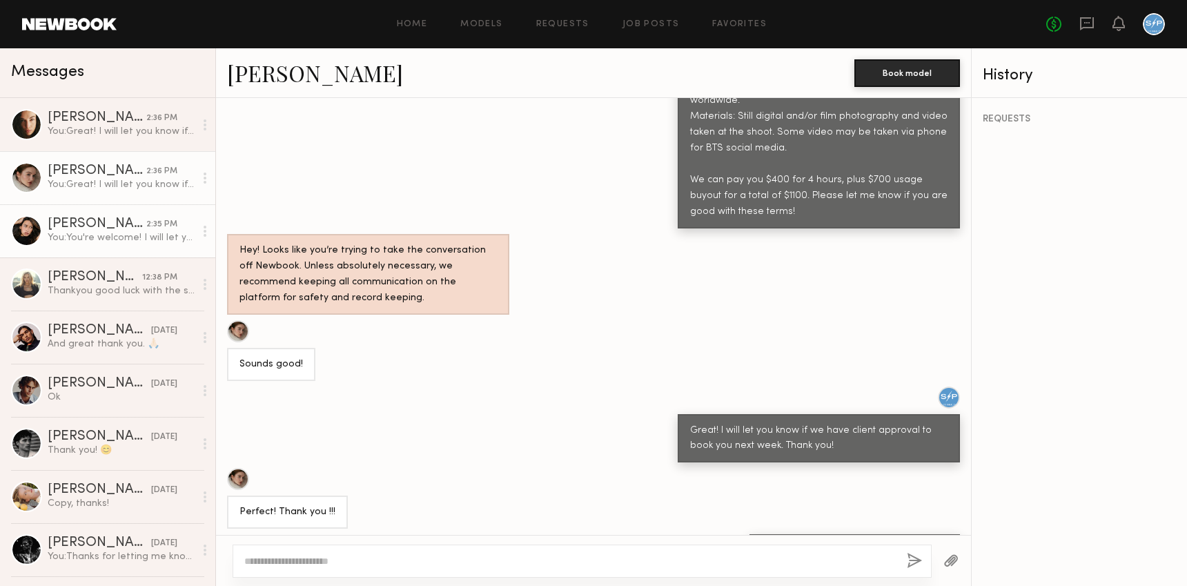
click at [79, 233] on div "You: You're welcome! I will let you know if we have client approval to book you…" at bounding box center [121, 237] width 147 height 13
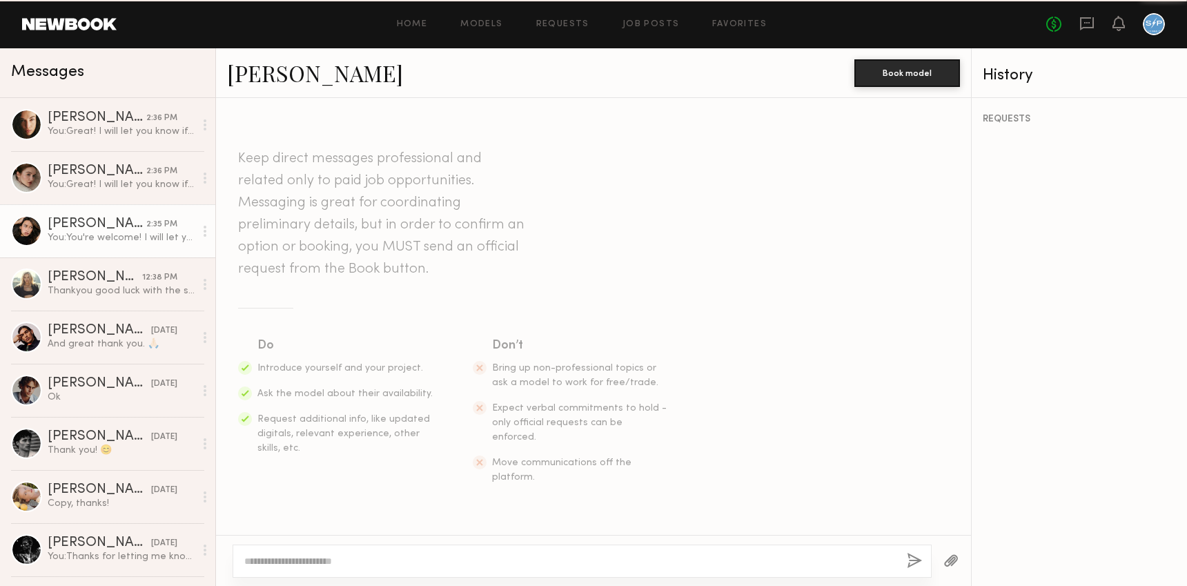
scroll to position [897, 0]
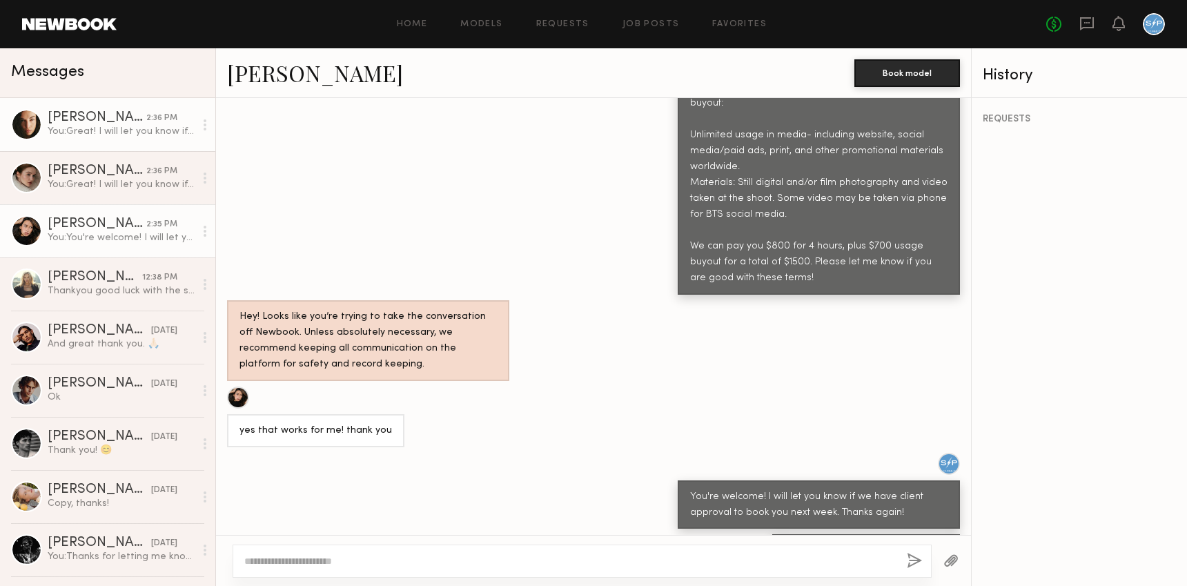
click at [77, 124] on div "Uliana V." at bounding box center [97, 118] width 99 height 14
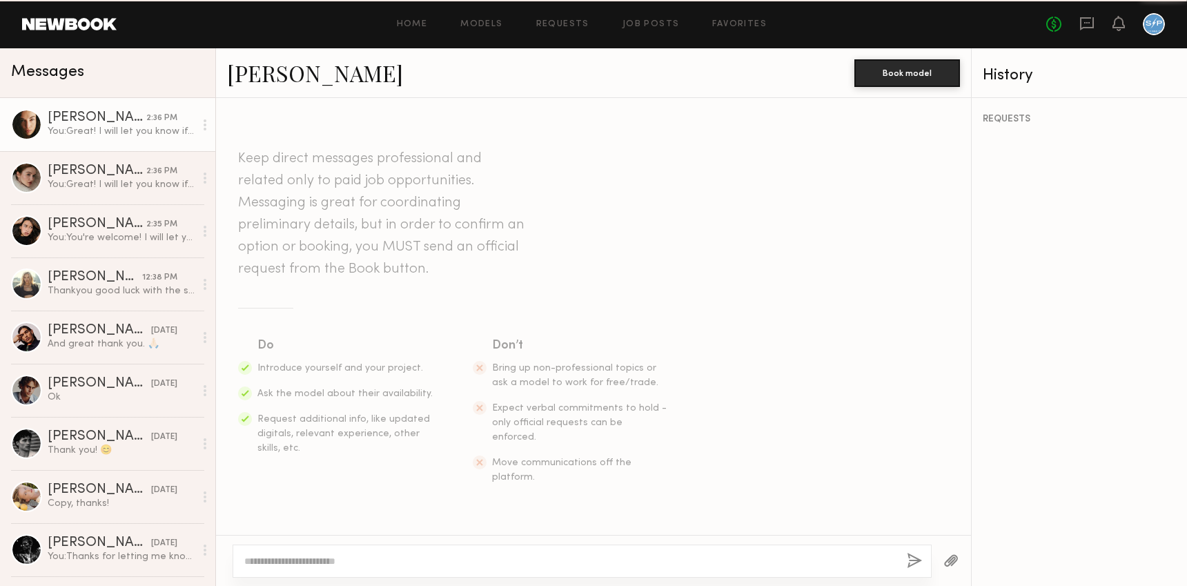
scroll to position [1011, 0]
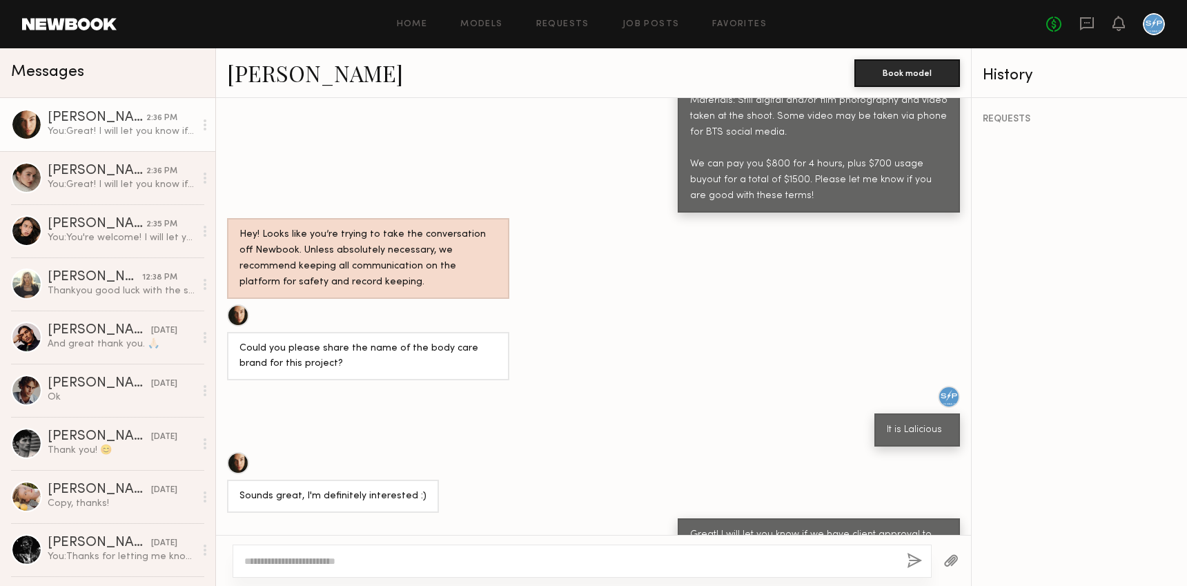
click at [435, 567] on div at bounding box center [582, 561] width 699 height 33
click at [432, 556] on textarea at bounding box center [570, 561] width 652 height 14
paste textarea "**********"
type textarea "**********"
click at [920, 564] on button "button" at bounding box center [914, 561] width 15 height 17
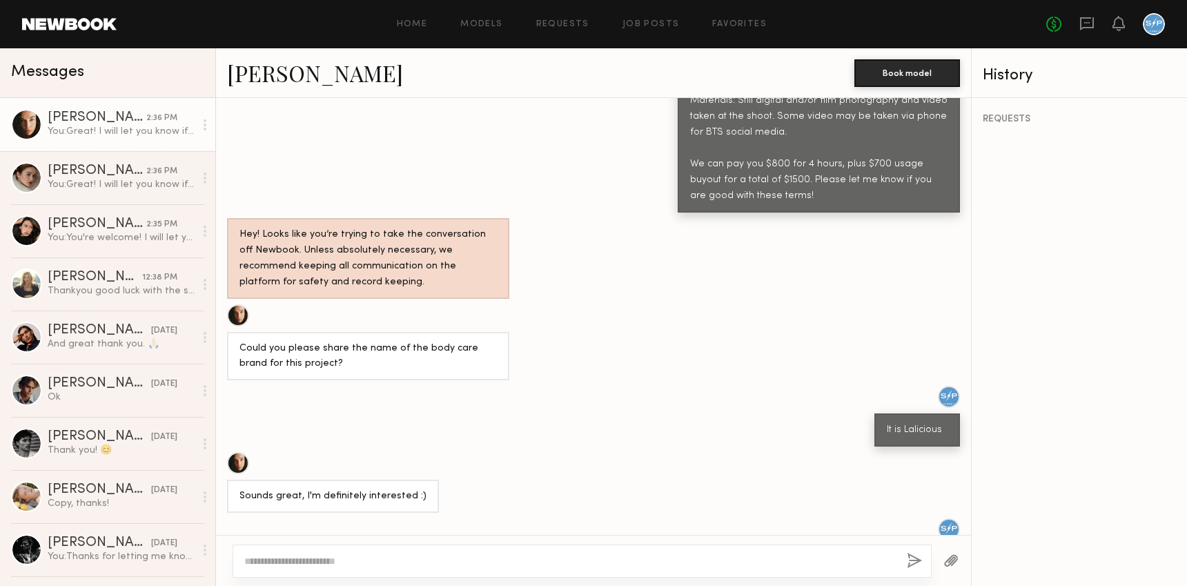
scroll to position [1077, 0]
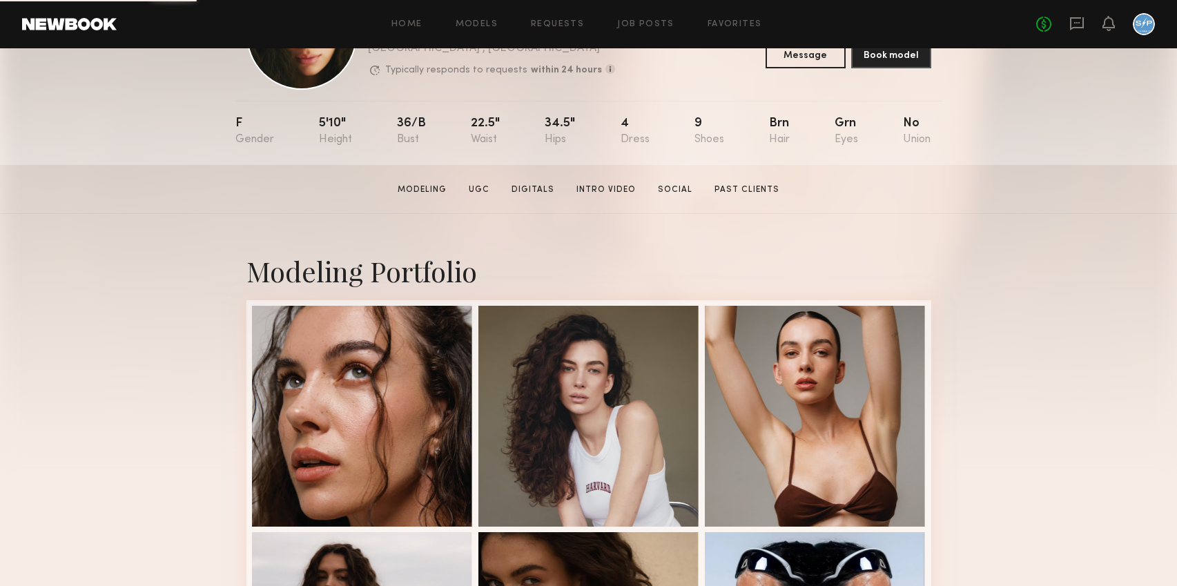
scroll to position [241, 0]
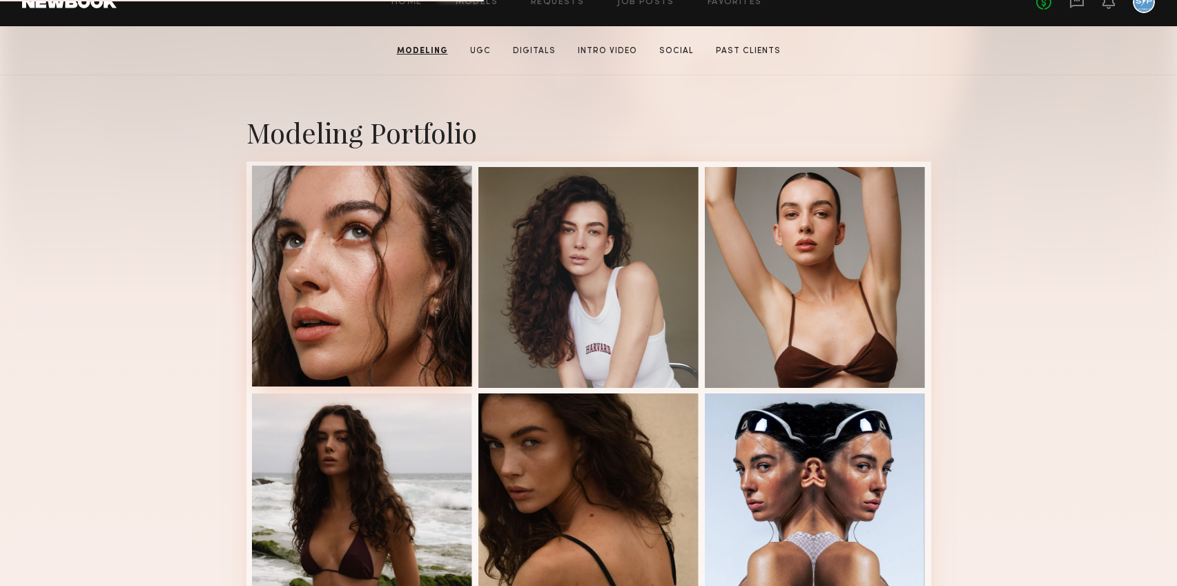
click at [365, 252] on div at bounding box center [362, 276] width 221 height 221
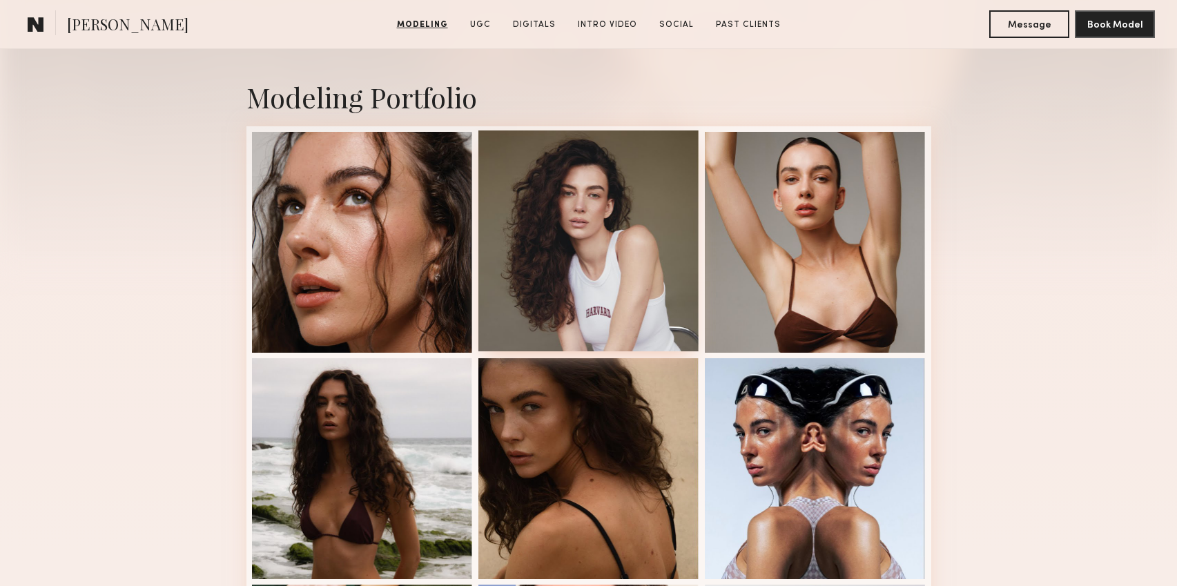
scroll to position [177, 0]
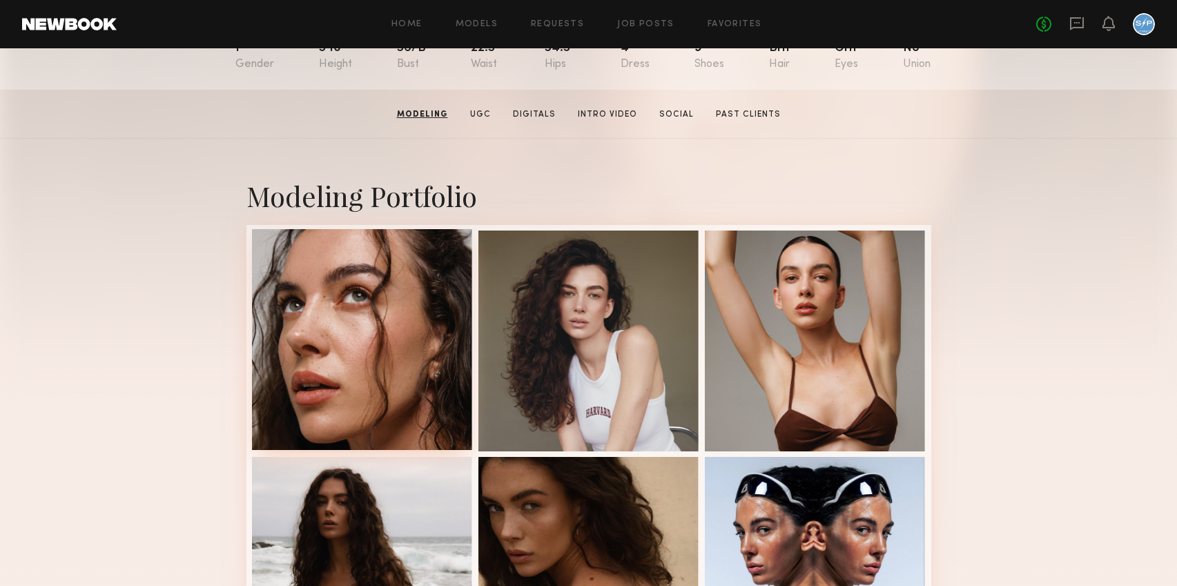
click at [366, 293] on div at bounding box center [362, 339] width 221 height 221
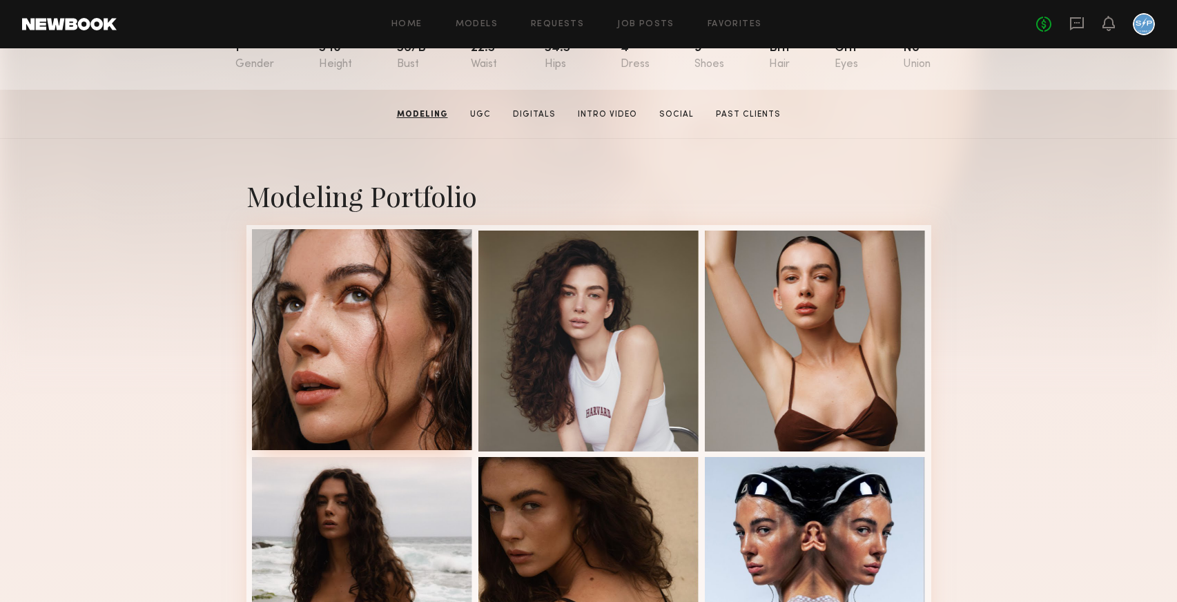
click at [358, 331] on div at bounding box center [362, 339] width 221 height 221
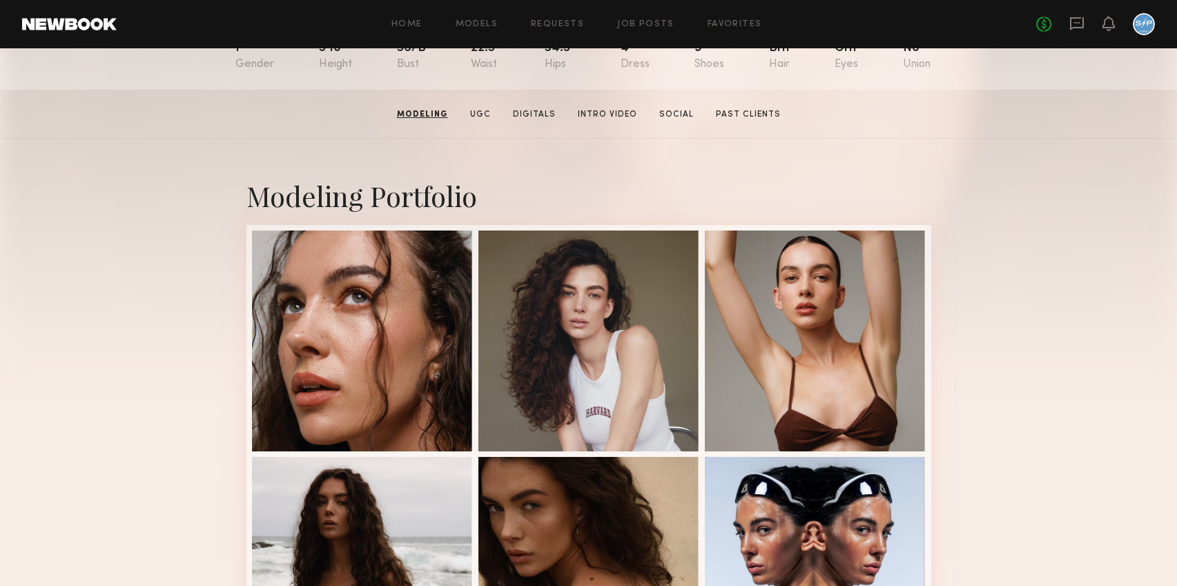
click at [182, 121] on section "Uliana V. Modeling UGC Digitals Intro Video Social Past Clients Message Book Mo…" at bounding box center [588, 114] width 1177 height 49
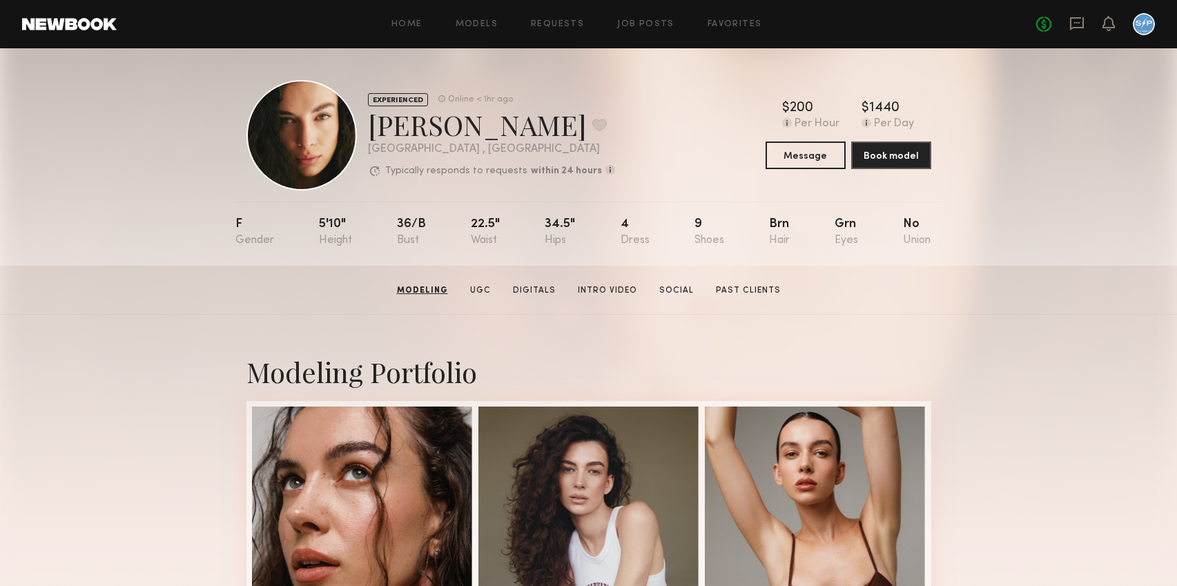
scroll to position [0, 0]
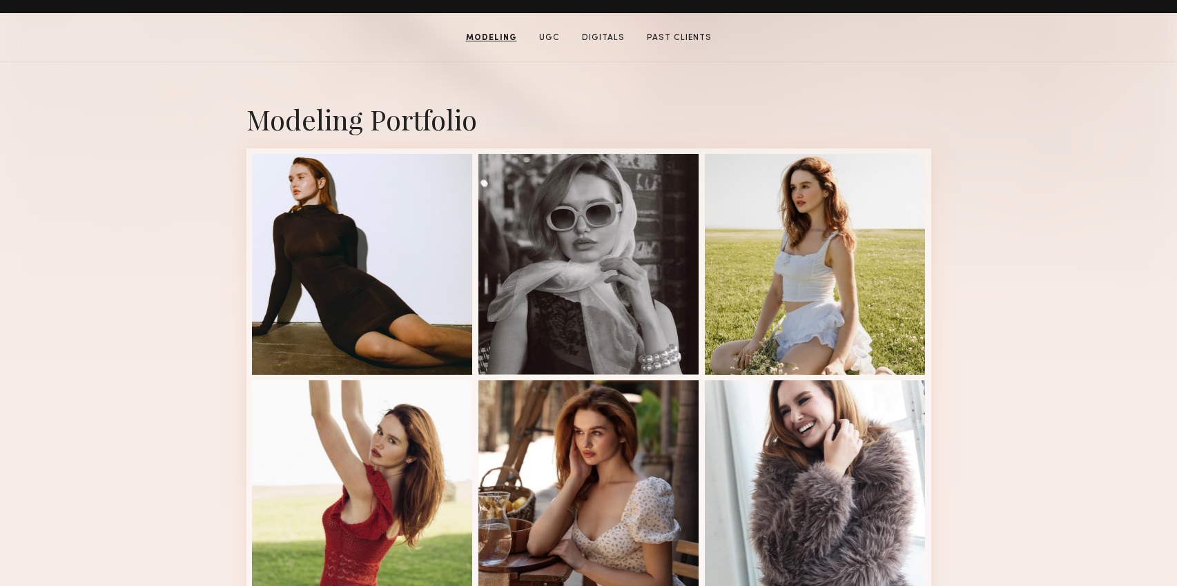
scroll to position [248, 0]
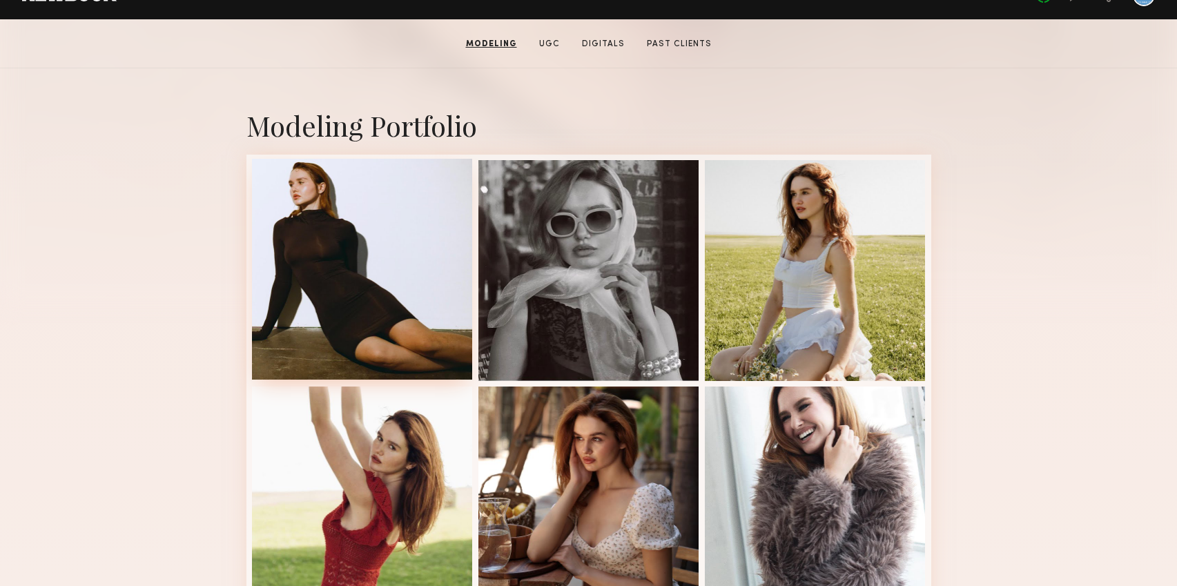
click at [400, 242] on div at bounding box center [362, 269] width 221 height 221
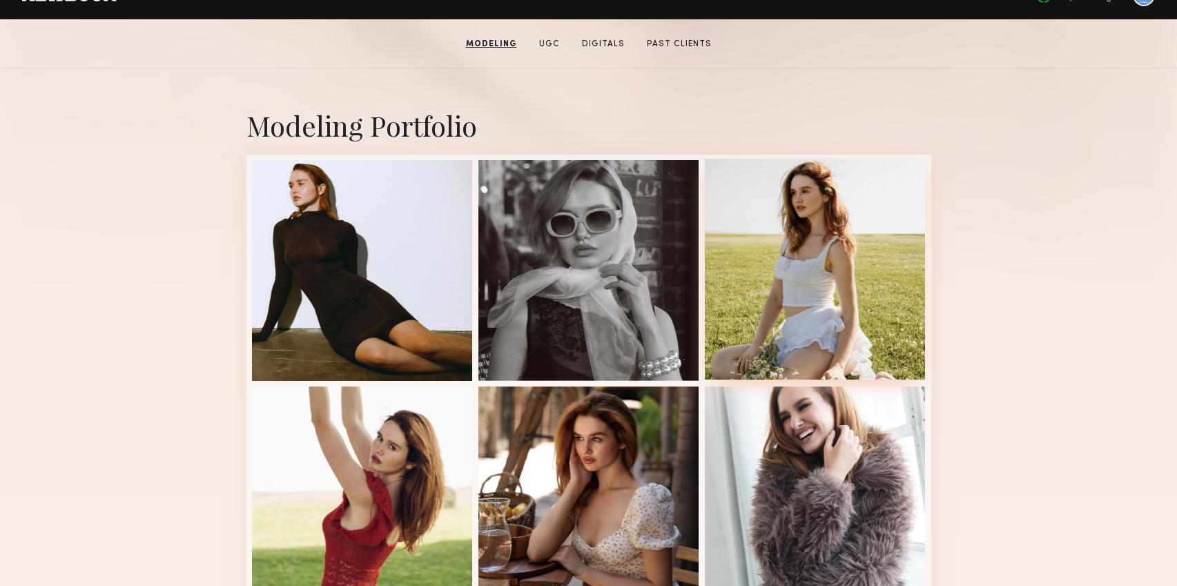
click at [834, 271] on div at bounding box center [815, 269] width 221 height 221
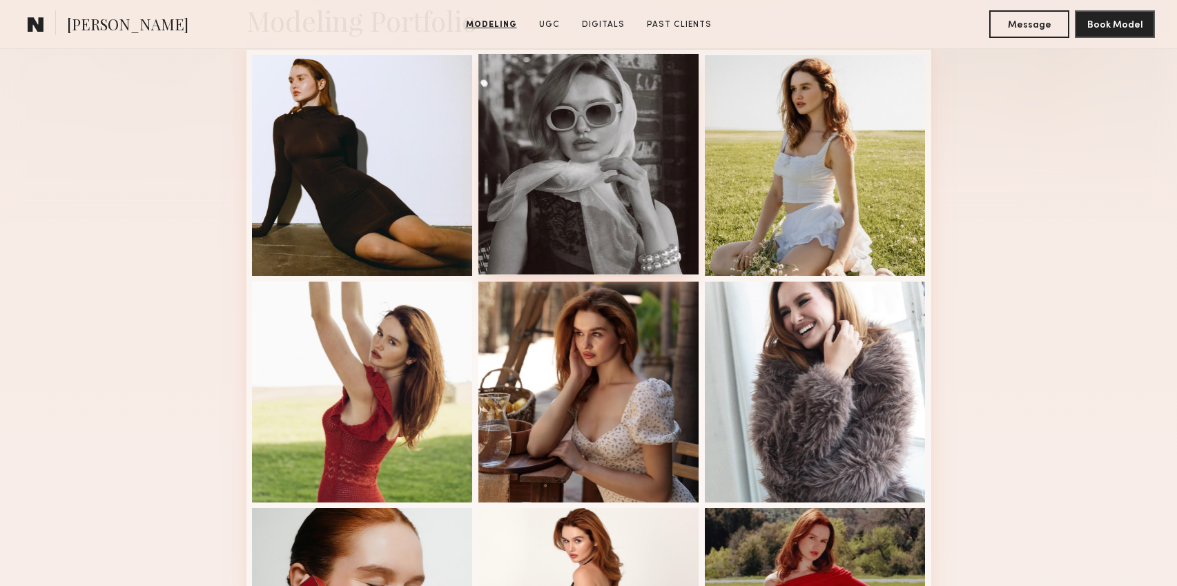
scroll to position [354, 0]
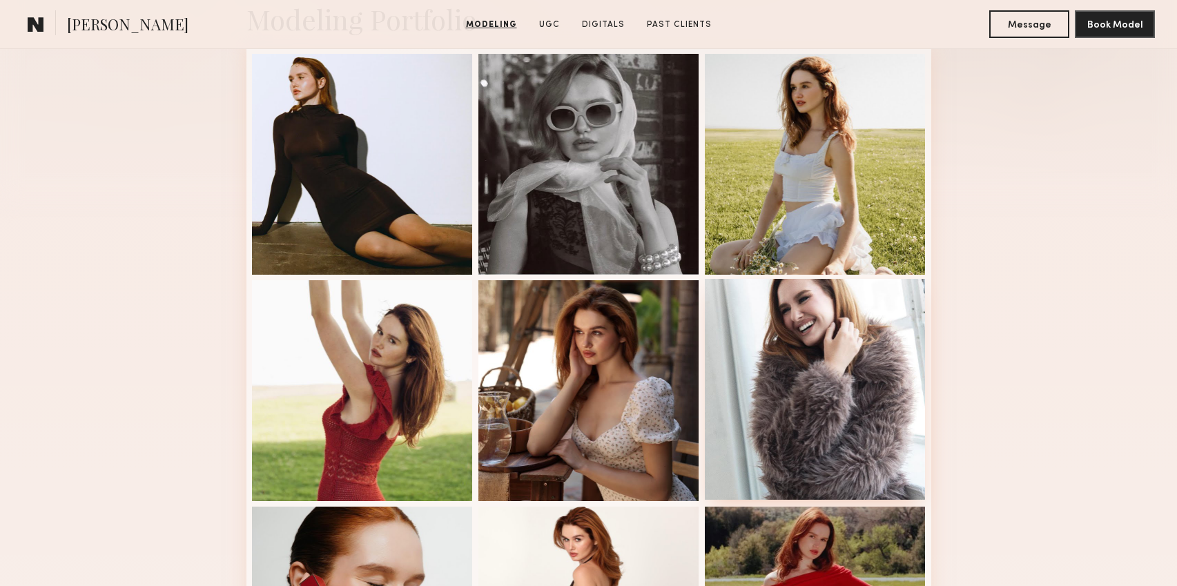
click at [849, 346] on div at bounding box center [815, 389] width 221 height 221
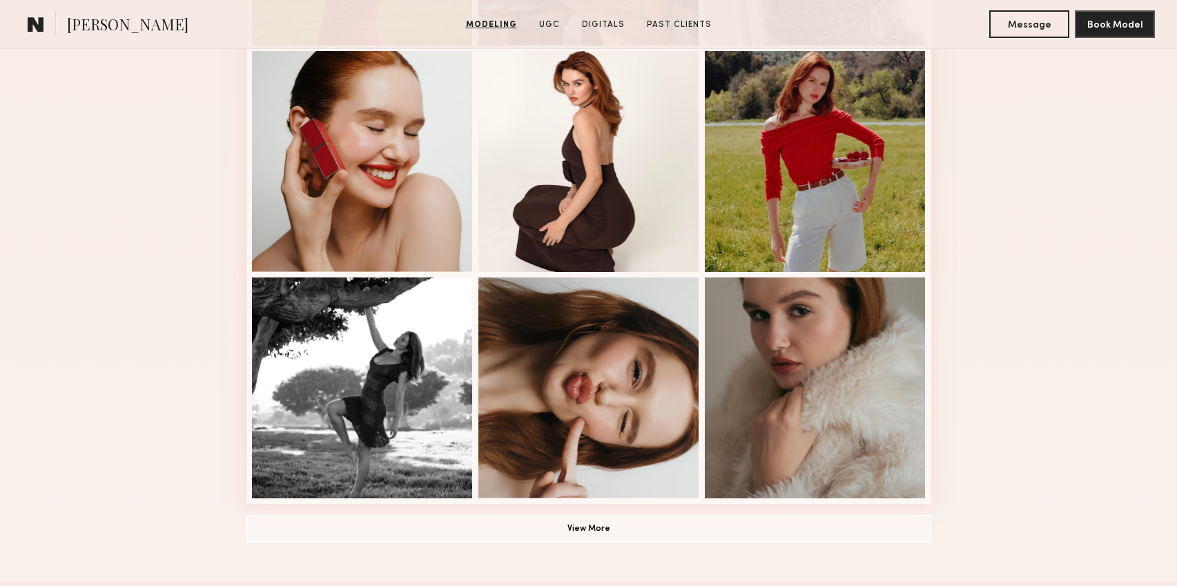
scroll to position [730, 0]
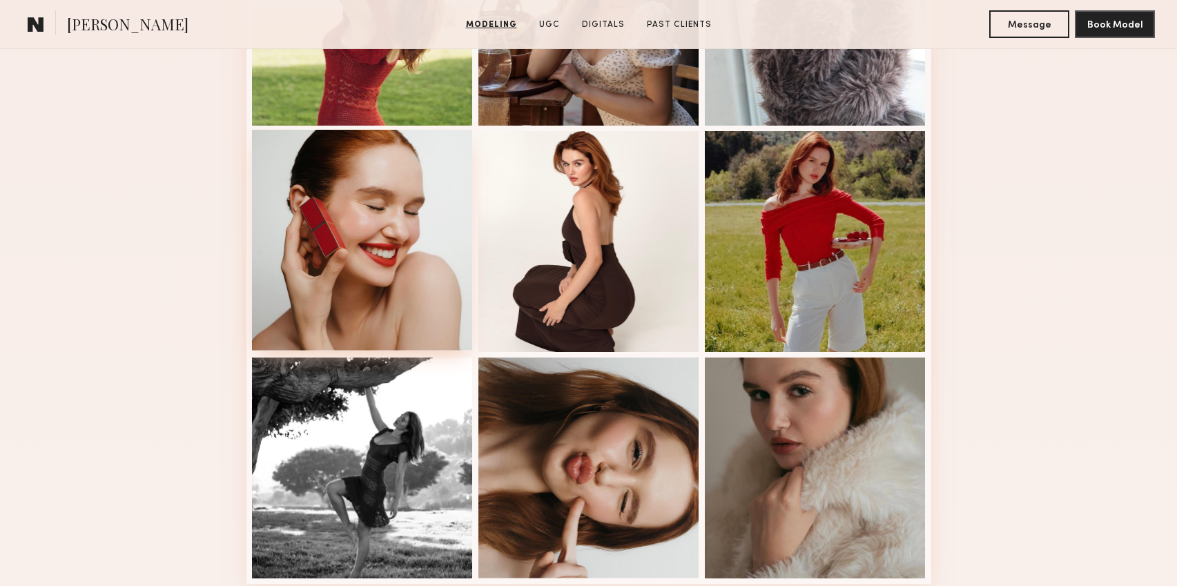
click at [399, 232] on div at bounding box center [362, 240] width 221 height 221
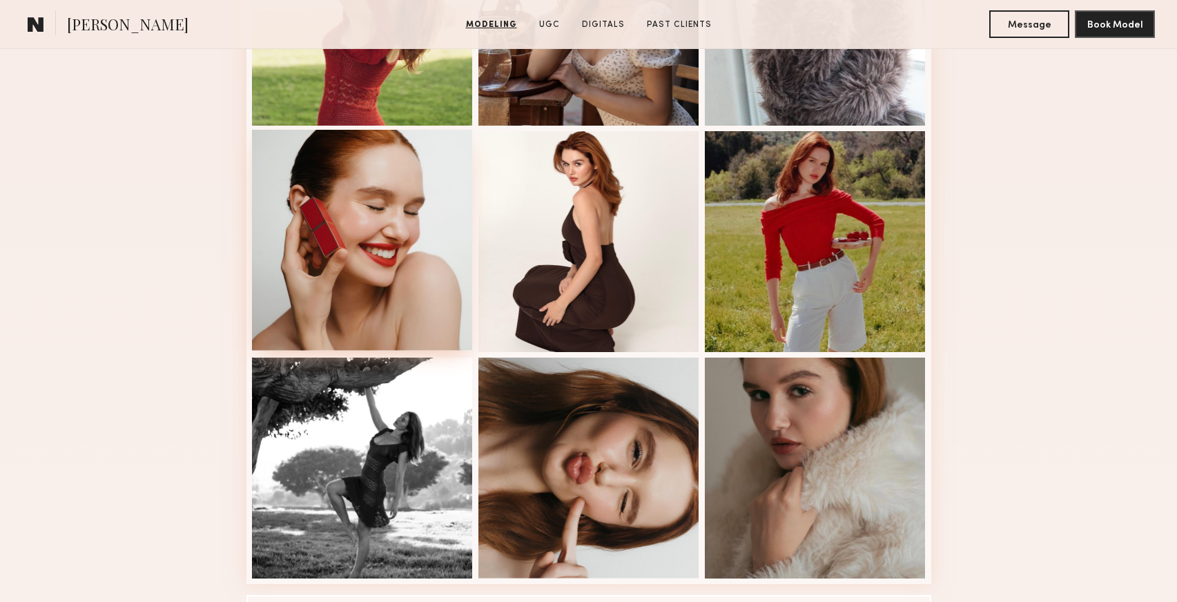
click at [383, 209] on div at bounding box center [362, 240] width 221 height 221
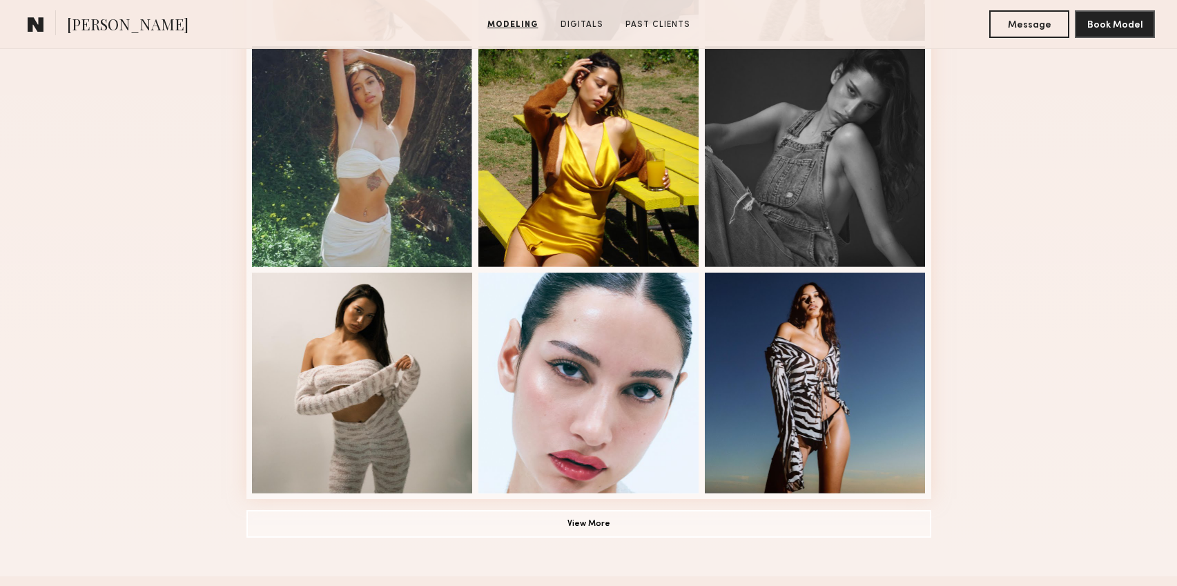
scroll to position [871, 0]
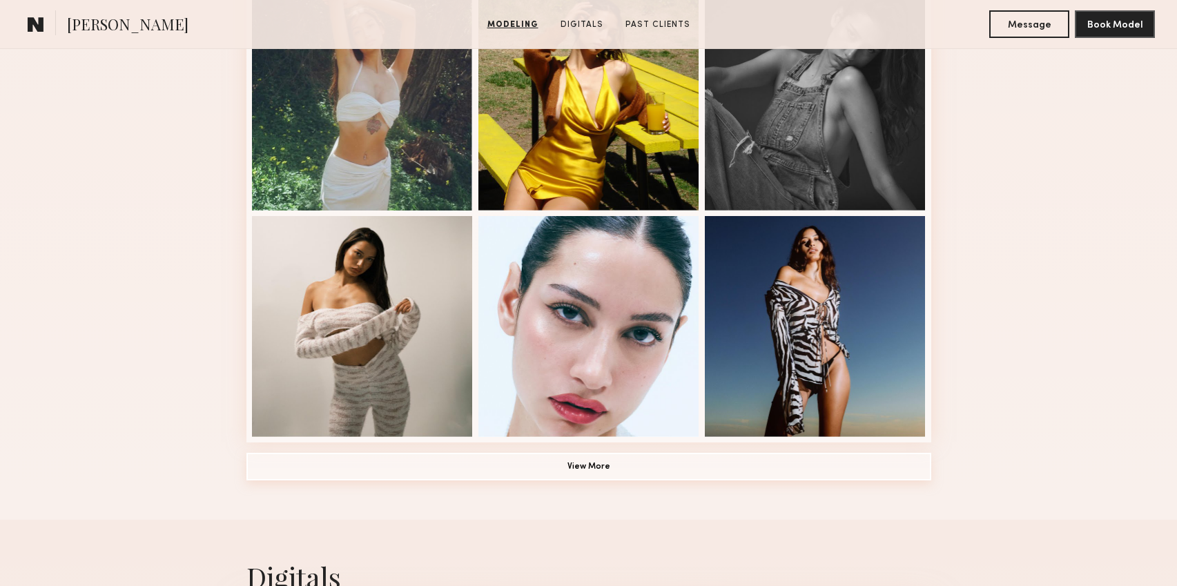
click at [590, 454] on button "View More" at bounding box center [588, 467] width 685 height 28
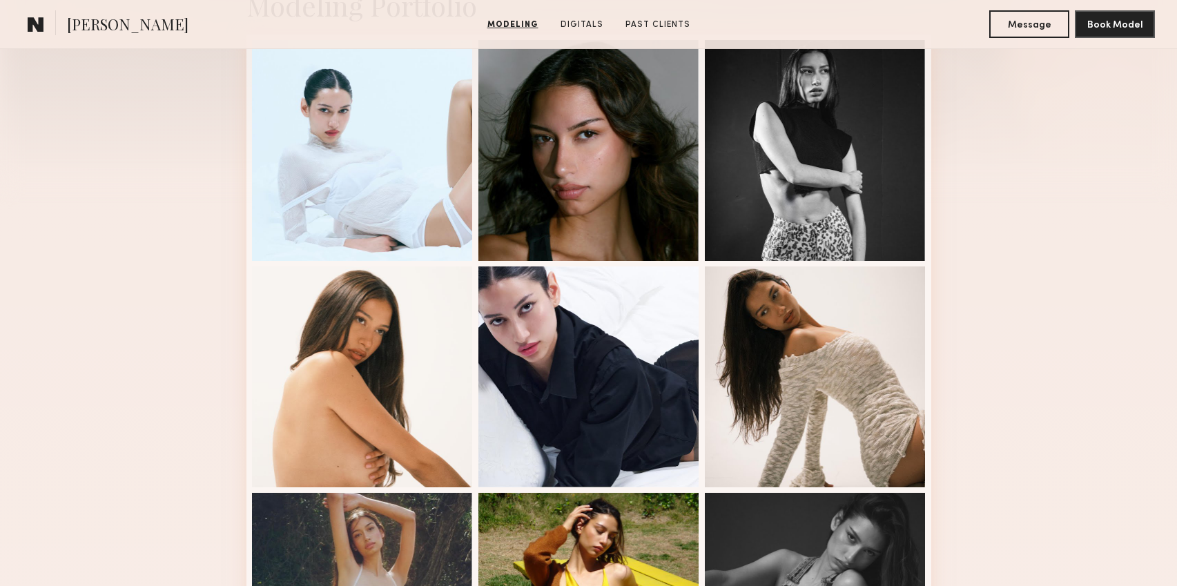
scroll to position [339, 0]
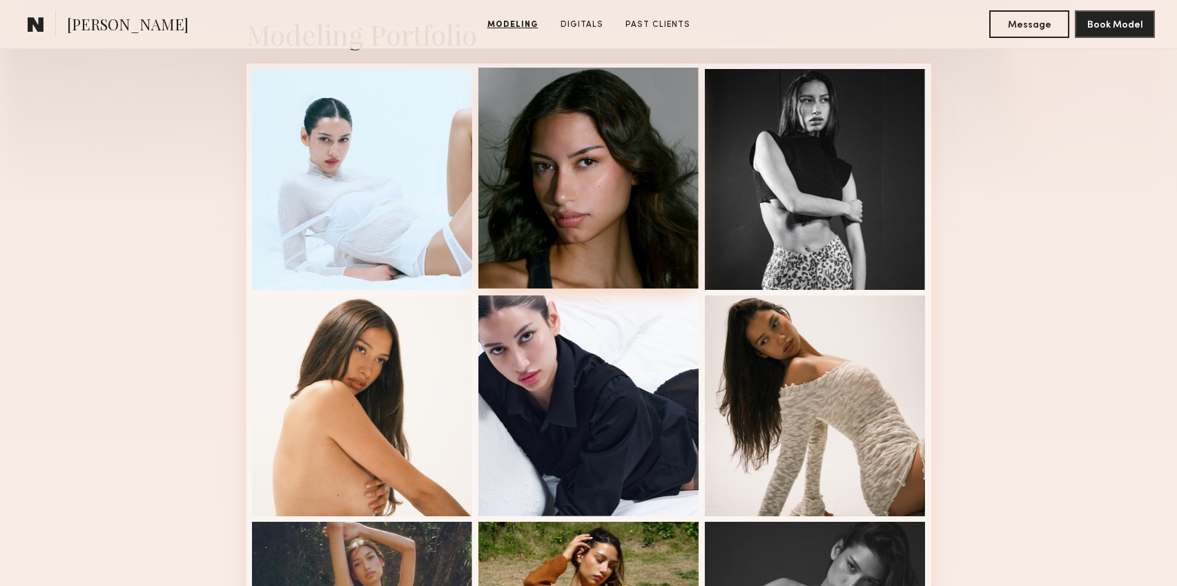
click at [651, 228] on div at bounding box center [588, 178] width 221 height 221
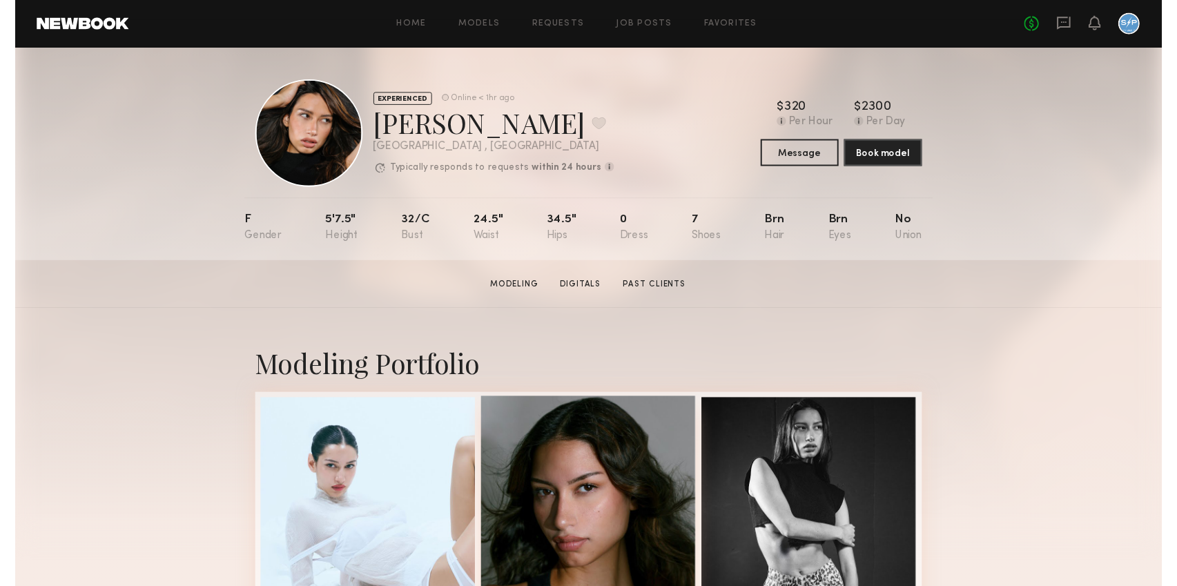
scroll to position [283, 0]
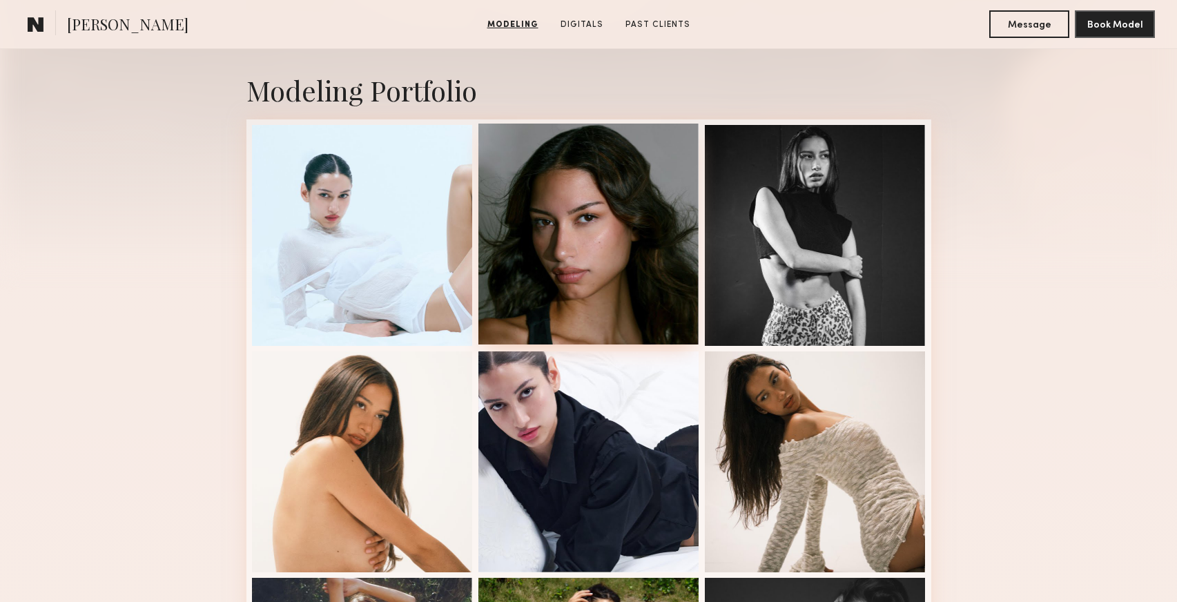
click at [570, 268] on div at bounding box center [588, 234] width 221 height 221
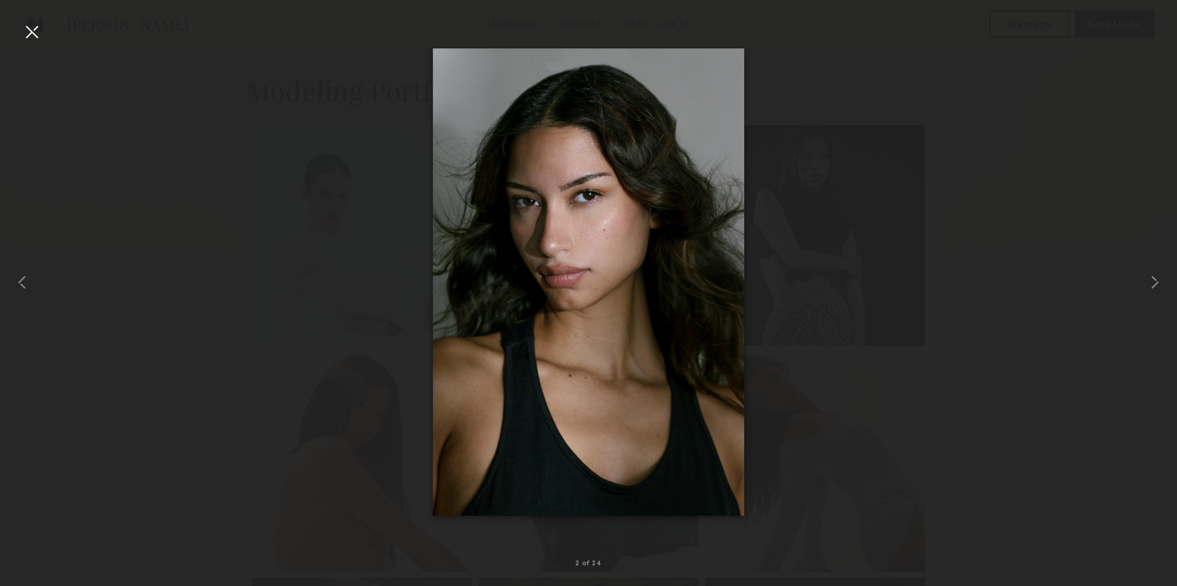
click at [963, 253] on div at bounding box center [588, 282] width 1177 height 520
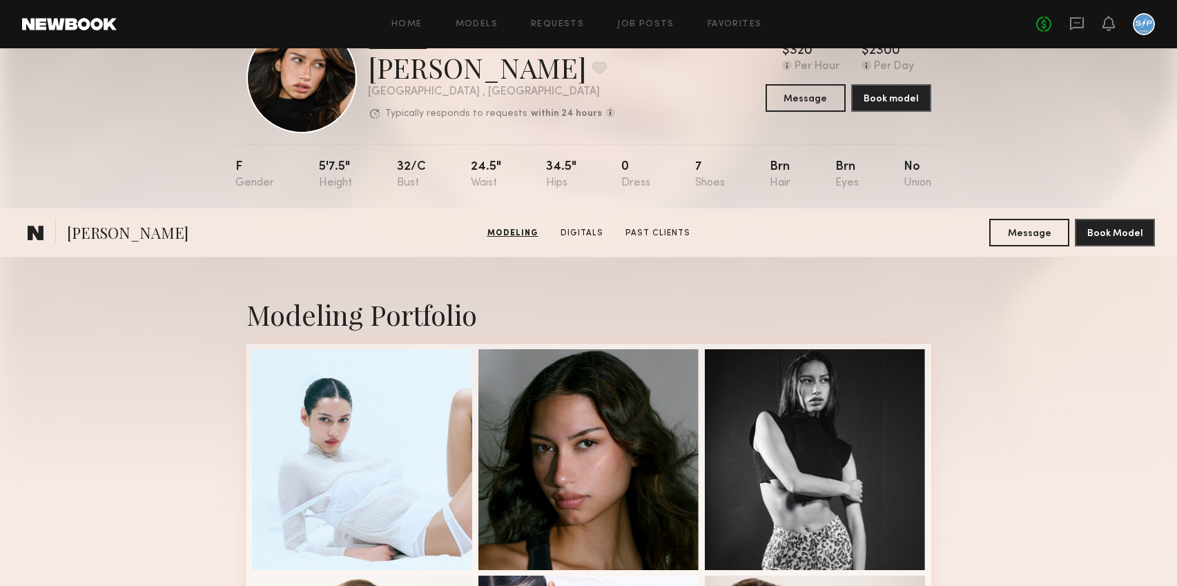
scroll to position [0, 0]
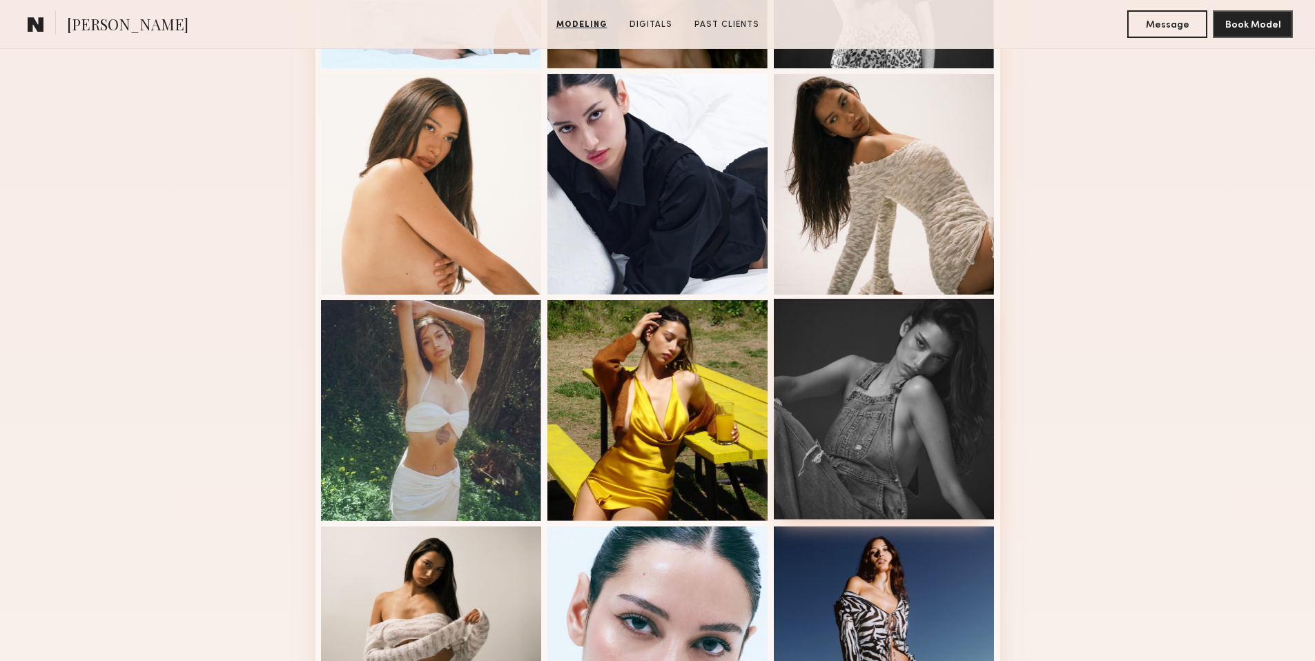
scroll to position [810, 0]
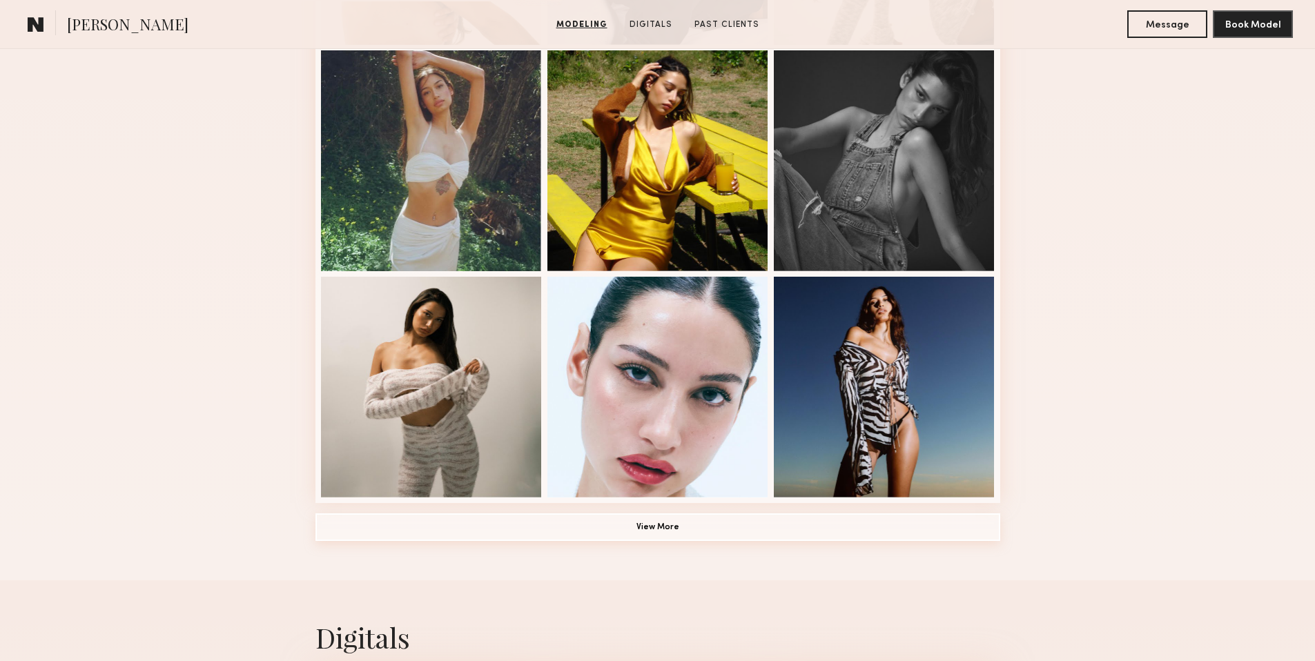
click at [764, 529] on button "View More" at bounding box center [657, 527] width 685 height 28
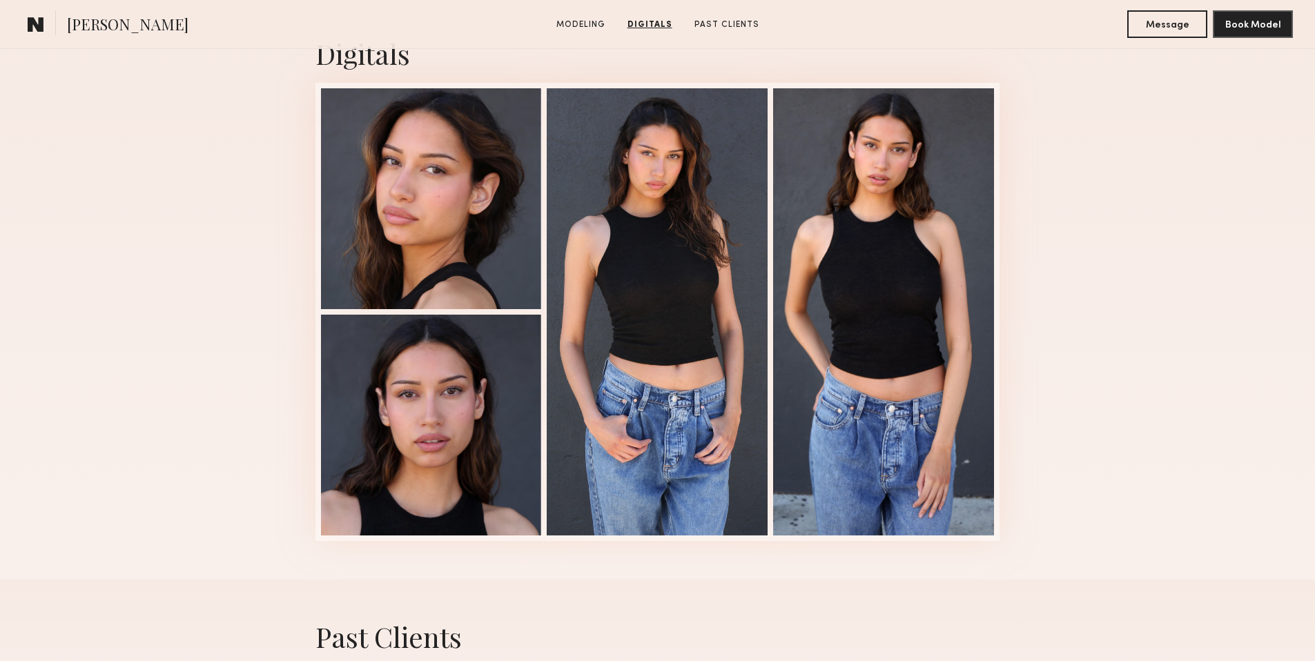
scroll to position [2891, 0]
